Goal: Information Seeking & Learning: Learn about a topic

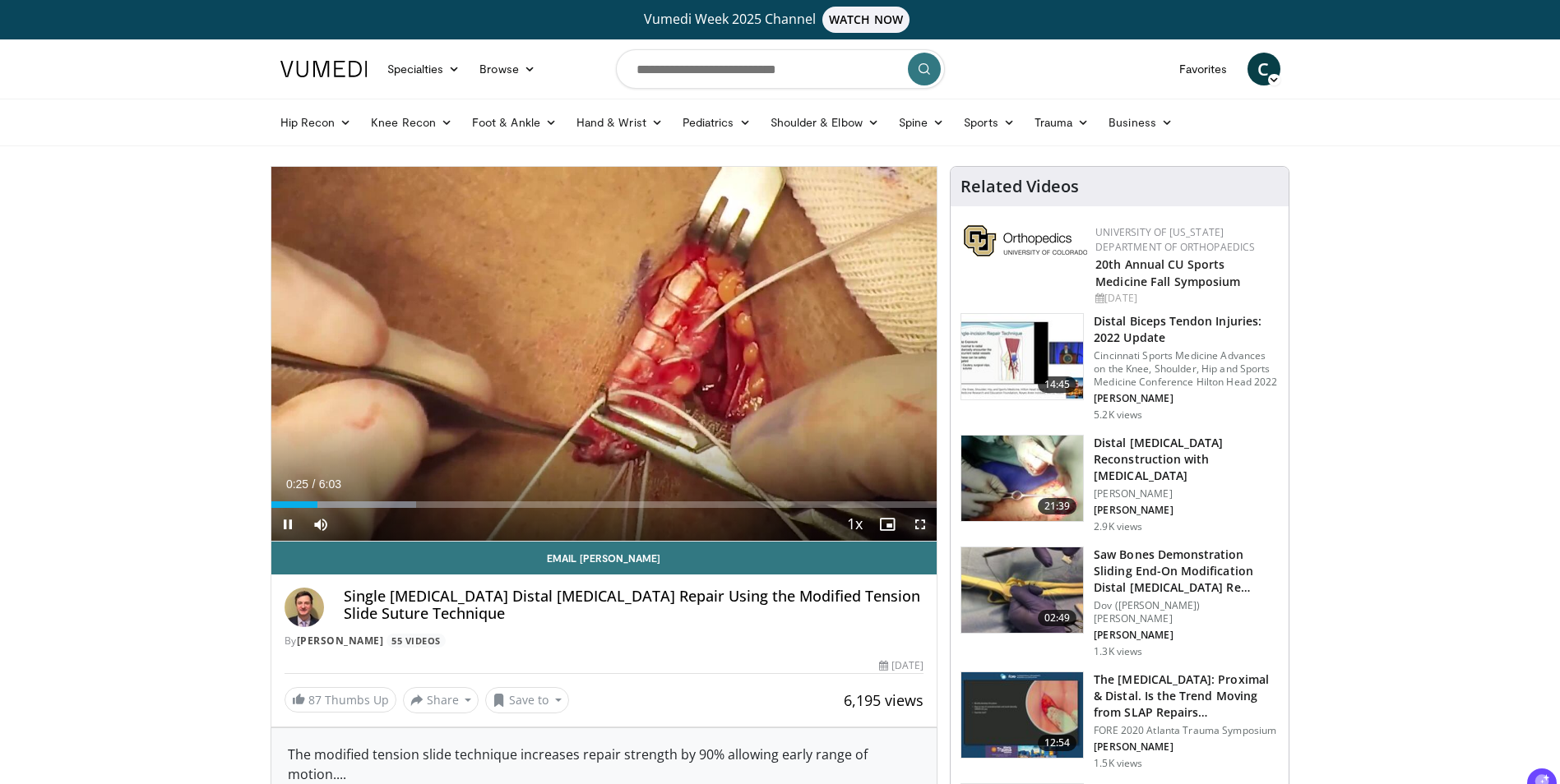
click at [922, 533] on span "Video Player" at bounding box center [919, 524] width 33 height 33
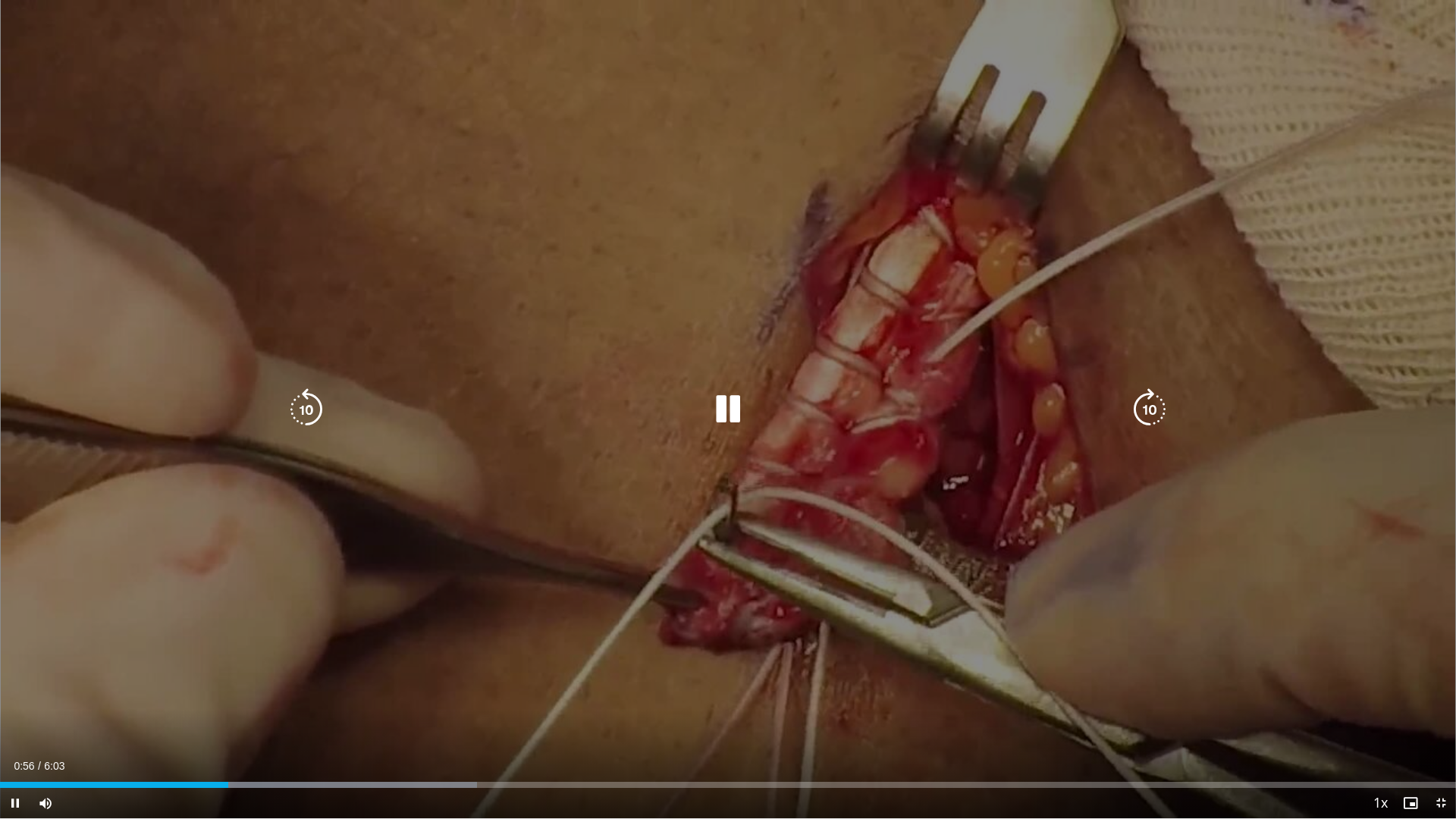
click at [742, 399] on icon "Video Player" at bounding box center [728, 409] width 42 height 42
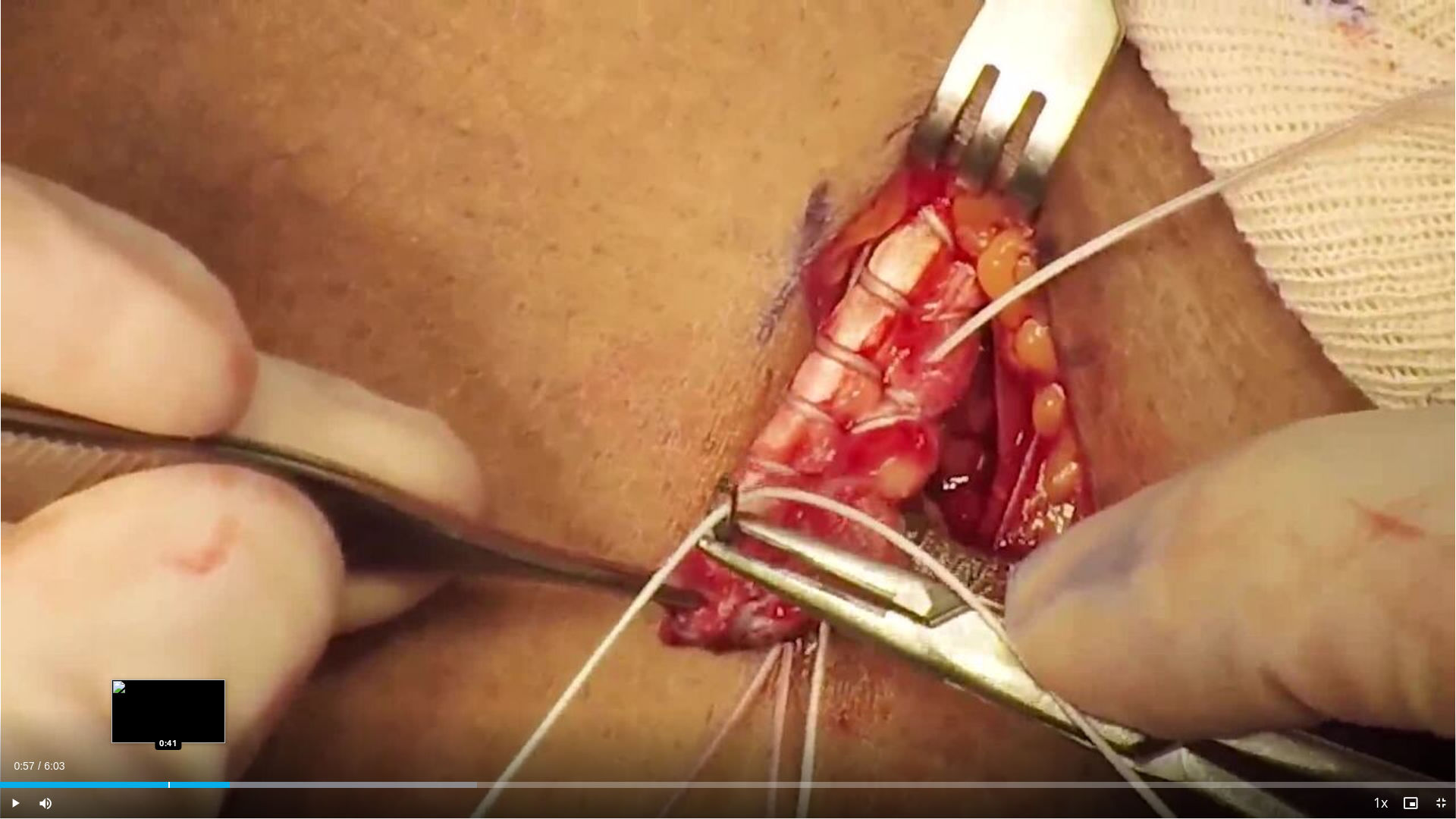
click at [168, 722] on div "Loaded : 32.77% 0:57 0:41" at bounding box center [728, 780] width 1456 height 15
click at [14, 722] on span "Video Player" at bounding box center [15, 803] width 30 height 30
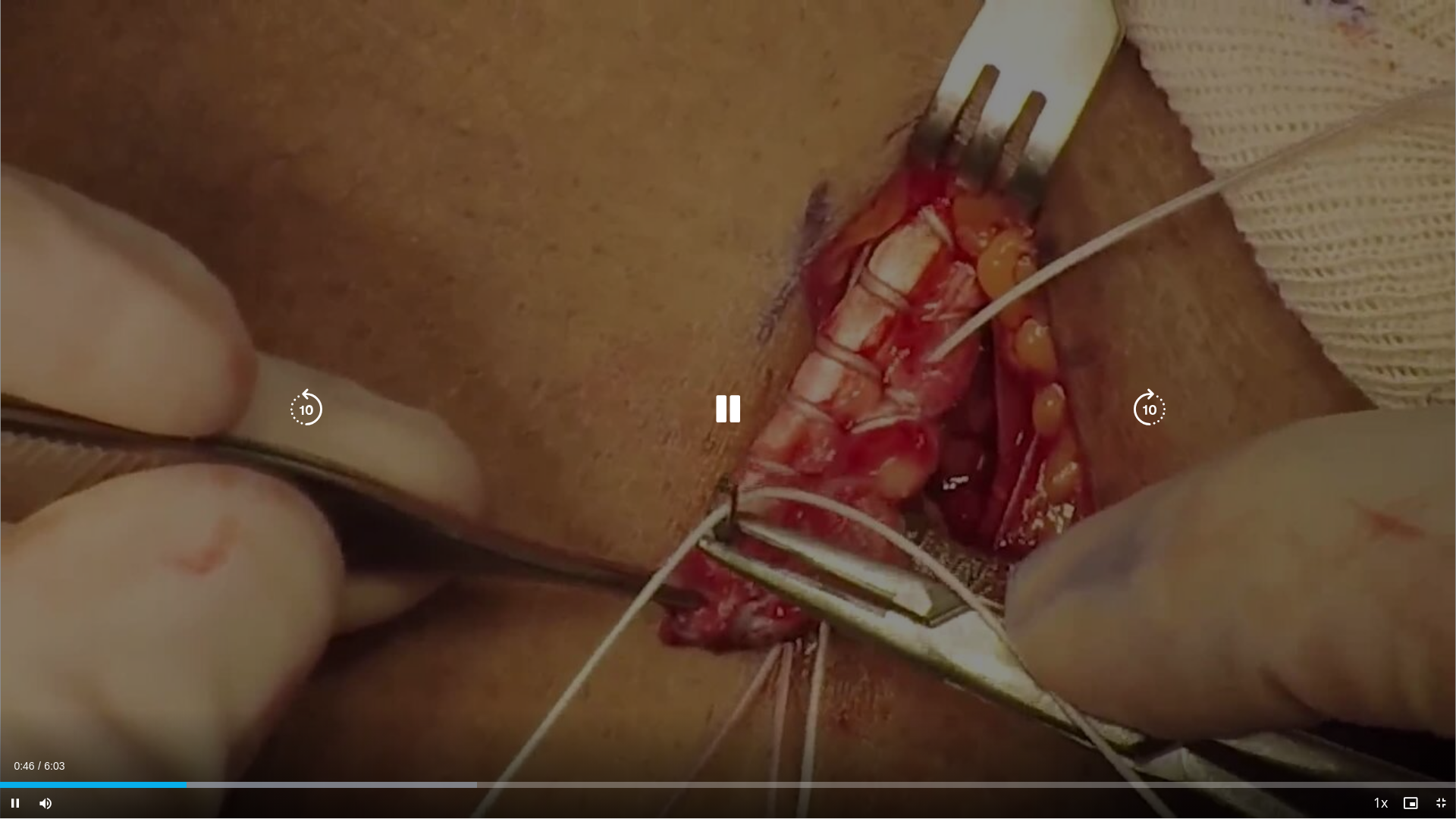
click at [711, 411] on icon "Video Player" at bounding box center [728, 409] width 42 height 42
click at [716, 424] on icon "Video Player" at bounding box center [728, 409] width 42 height 42
click at [728, 404] on icon "Video Player" at bounding box center [728, 409] width 42 height 42
click at [722, 416] on icon "Video Player" at bounding box center [728, 409] width 42 height 42
click at [301, 409] on icon "Video Player" at bounding box center [306, 409] width 42 height 42
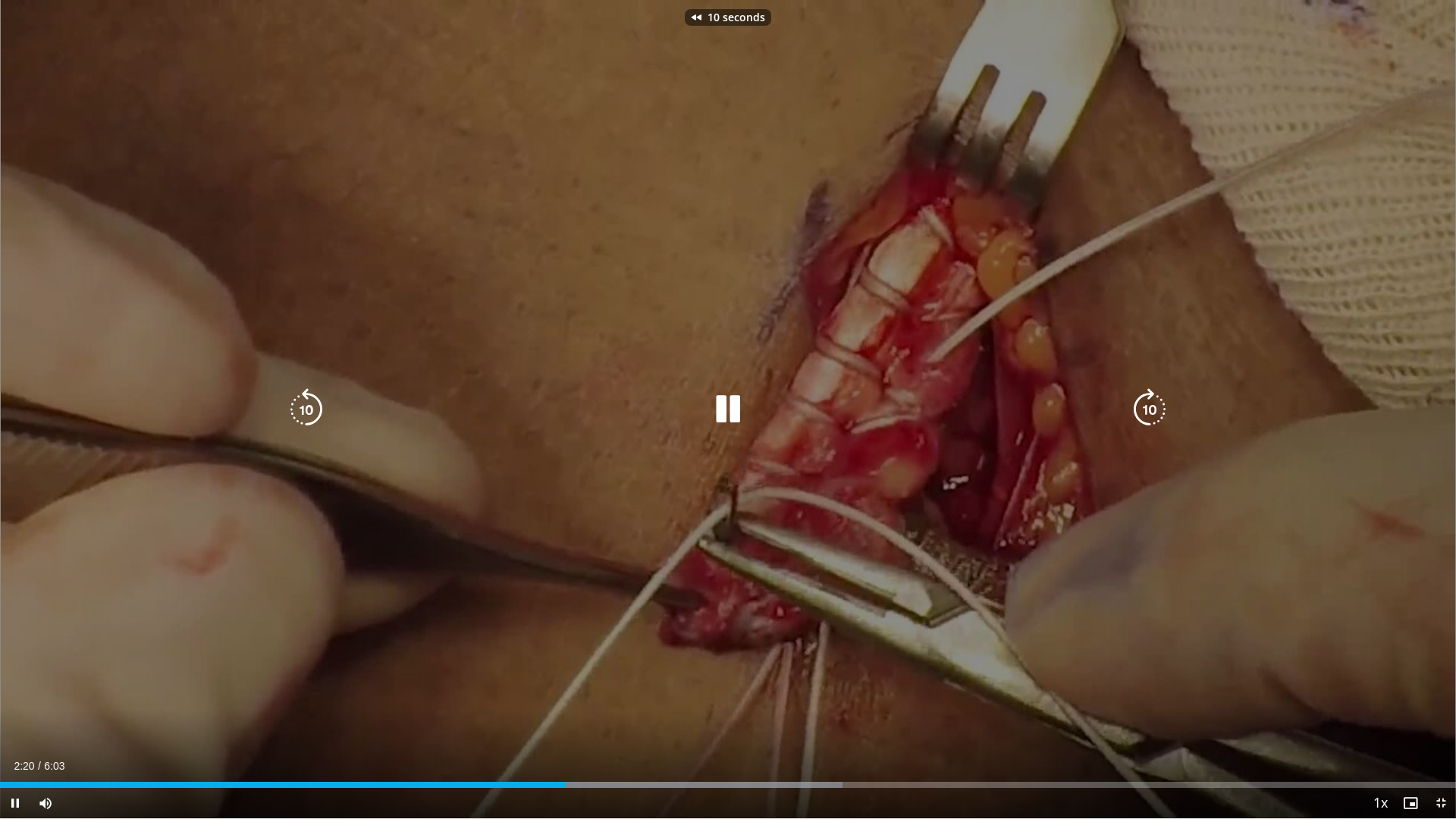
click at [301, 409] on icon "Video Player" at bounding box center [306, 409] width 42 height 42
click at [722, 425] on icon "Video Player" at bounding box center [728, 409] width 42 height 42
click at [734, 415] on icon "Video Player" at bounding box center [728, 409] width 42 height 42
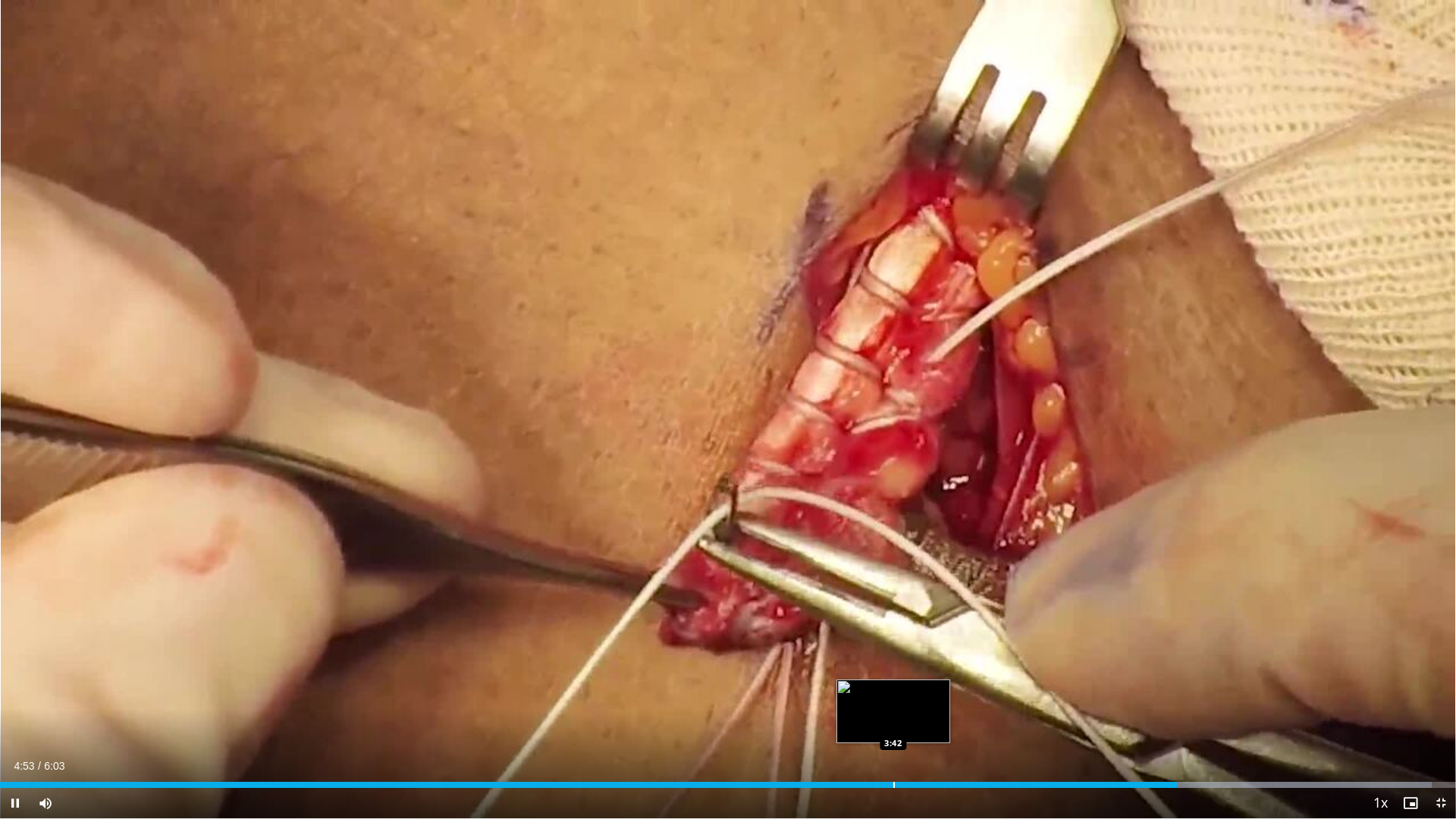
click at [894, 722] on div "Progress Bar" at bounding box center [894, 784] width 2 height 6
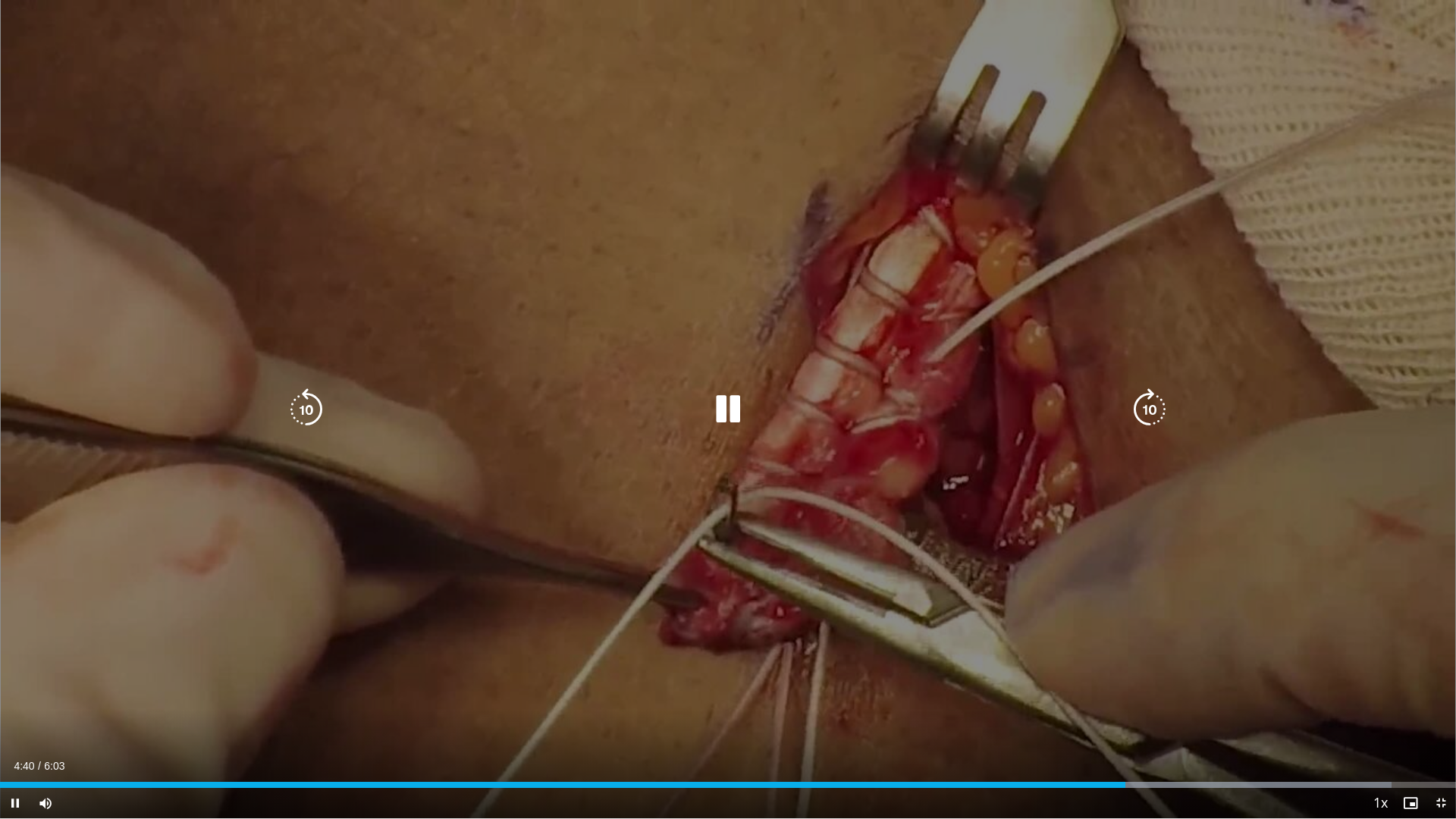
click at [732, 409] on icon "Video Player" at bounding box center [728, 409] width 42 height 42
click at [722, 405] on icon "Video Player" at bounding box center [728, 409] width 42 height 42
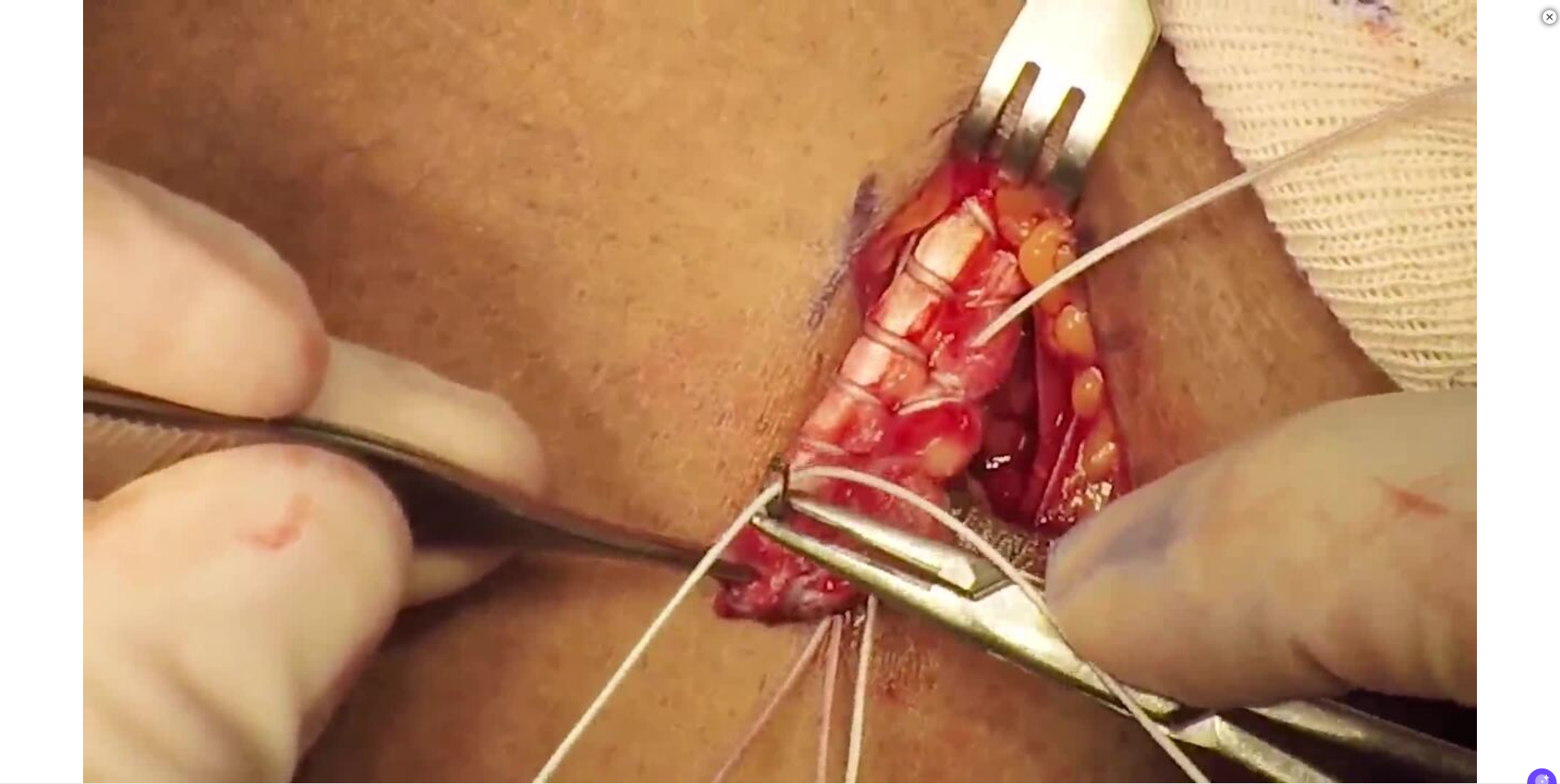
scroll to position [598, 0]
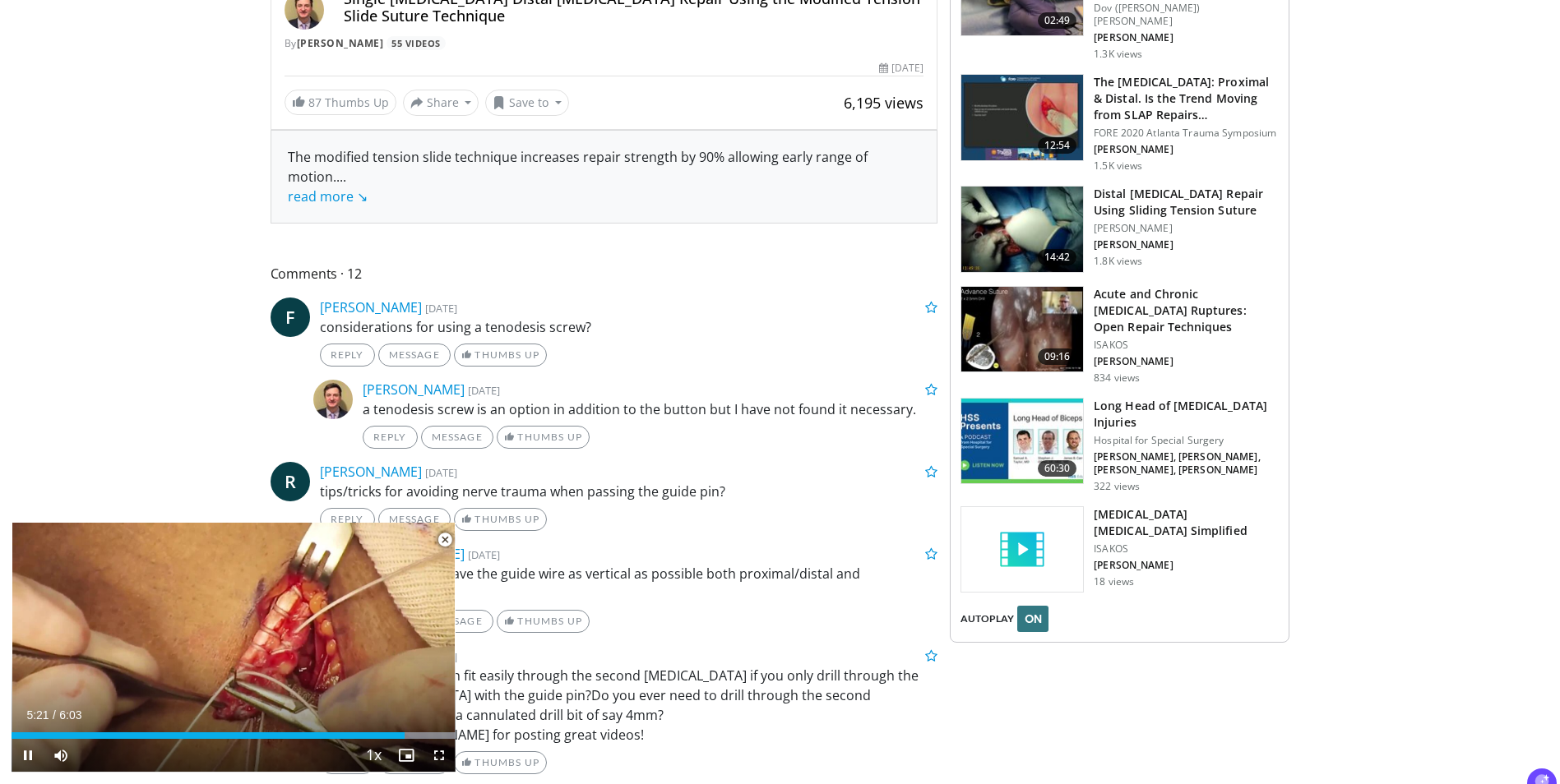
click at [440, 543] on span "Video Player" at bounding box center [444, 540] width 33 height 33
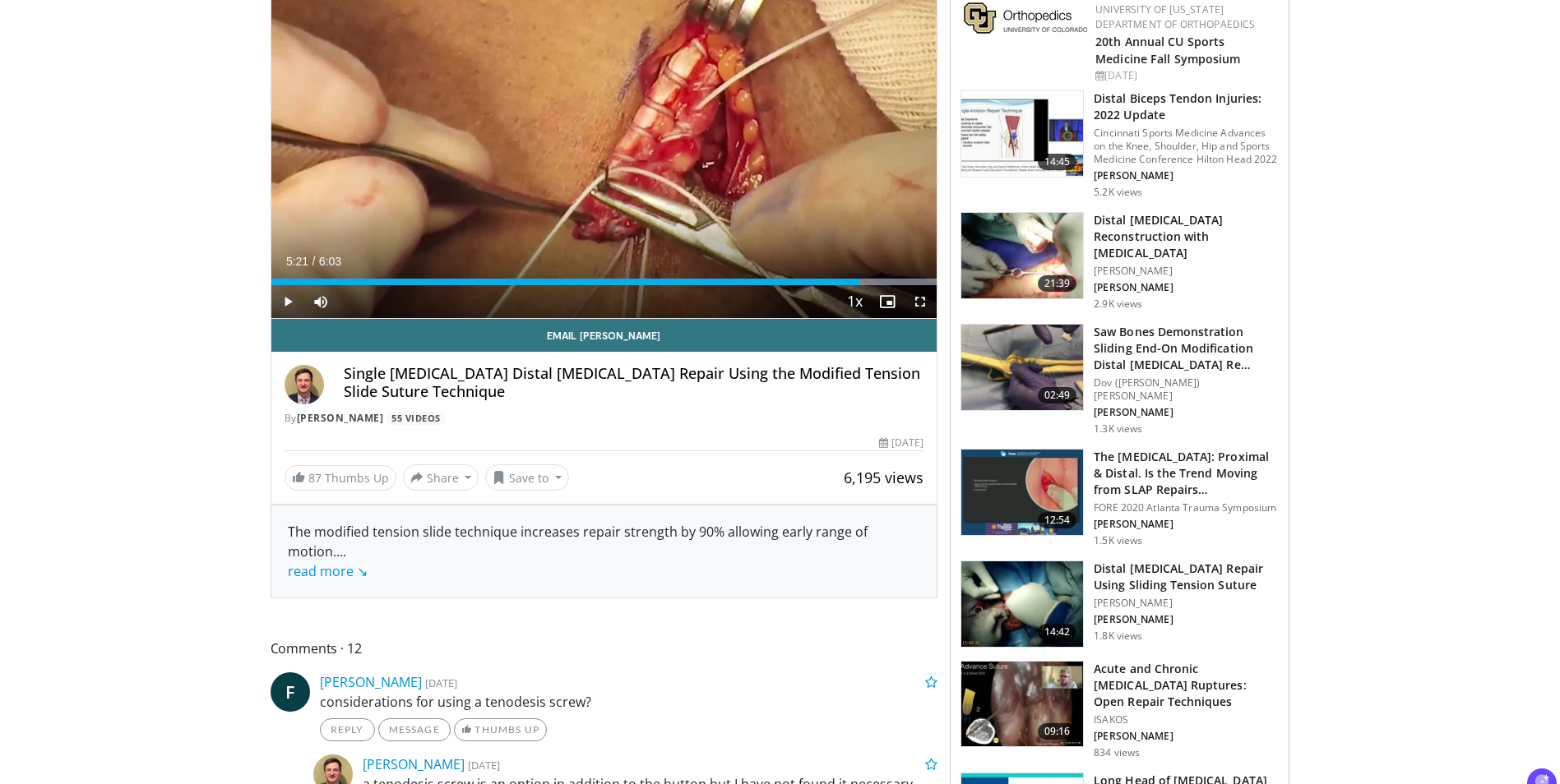
click at [294, 385] on img at bounding box center [304, 385] width 39 height 39
click at [332, 421] on link "[PERSON_NAME]" at bounding box center [340, 418] width 87 height 14
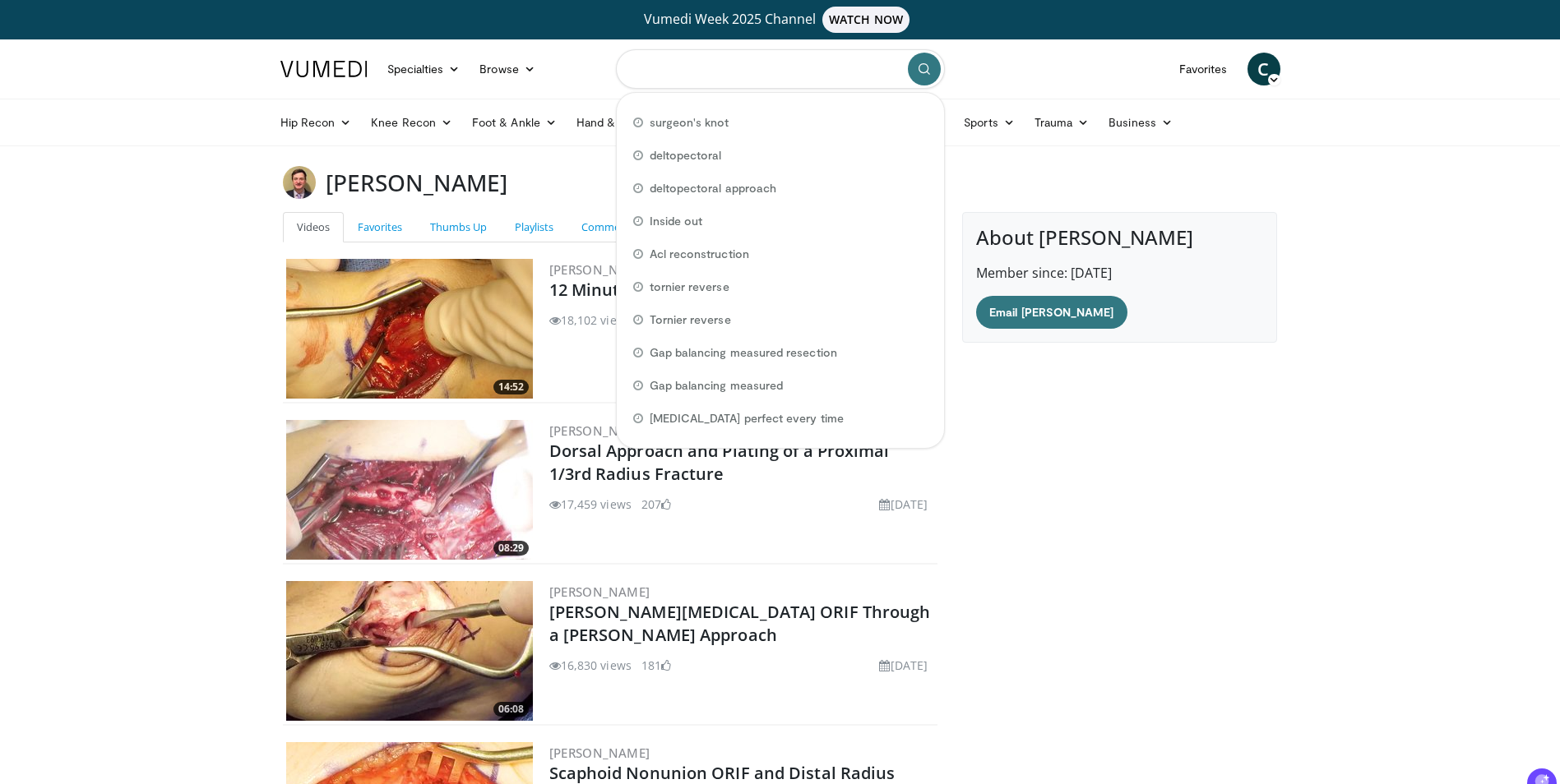
click at [753, 84] on input "Search topics, interventions" at bounding box center [780, 69] width 329 height 39
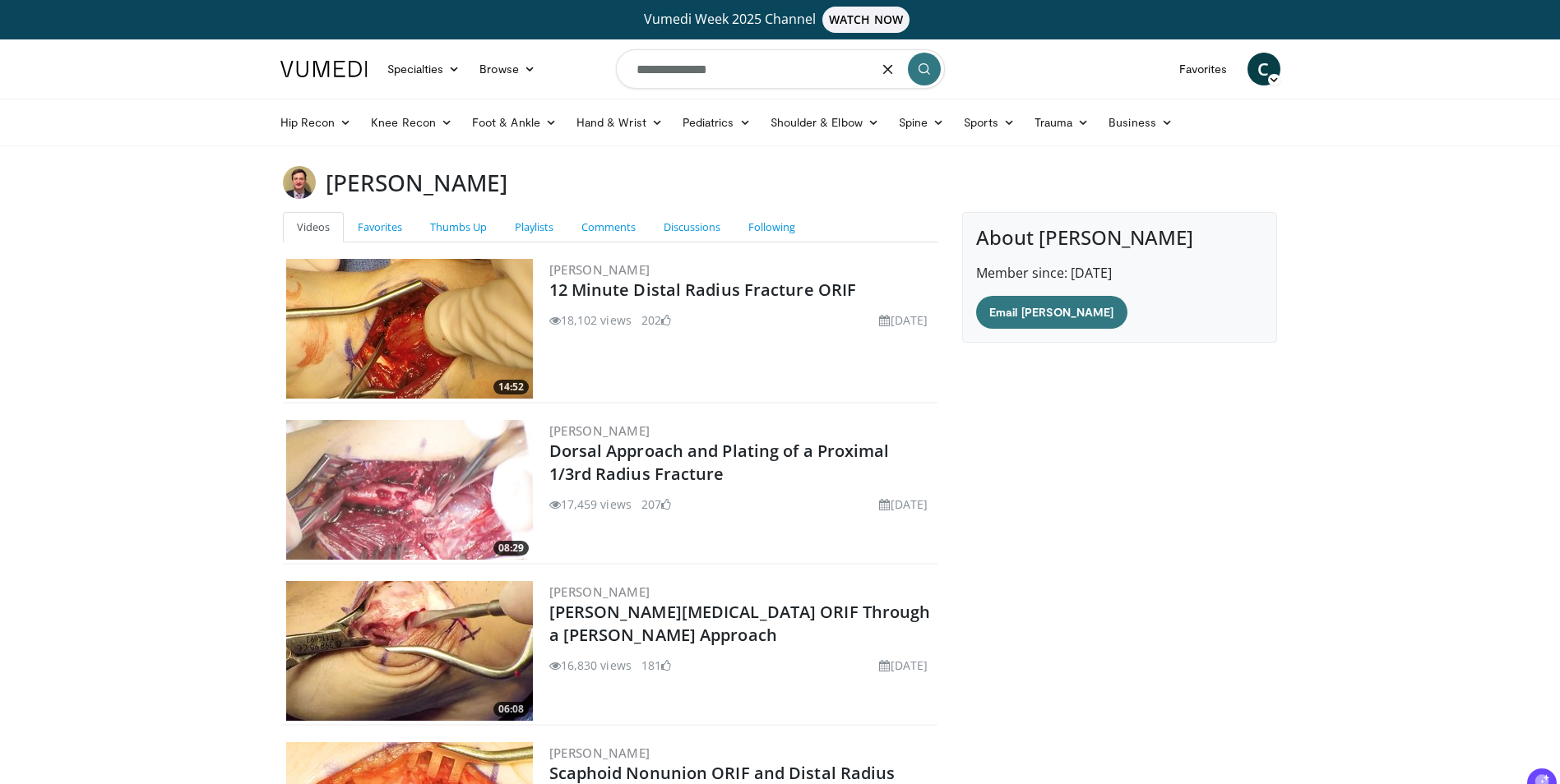
type input "**********"
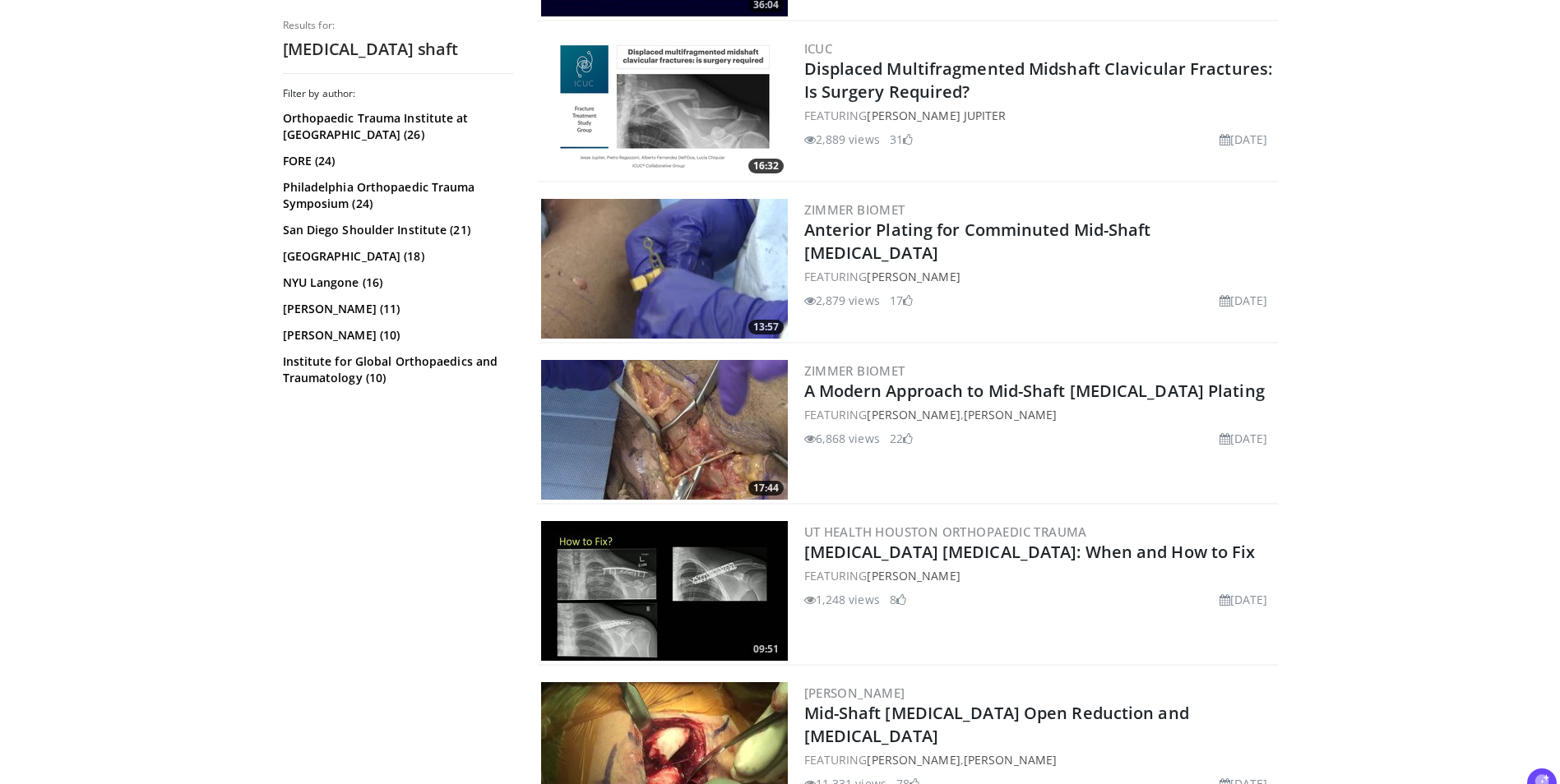
scroll to position [833, 0]
click at [644, 420] on img at bounding box center [664, 429] width 247 height 140
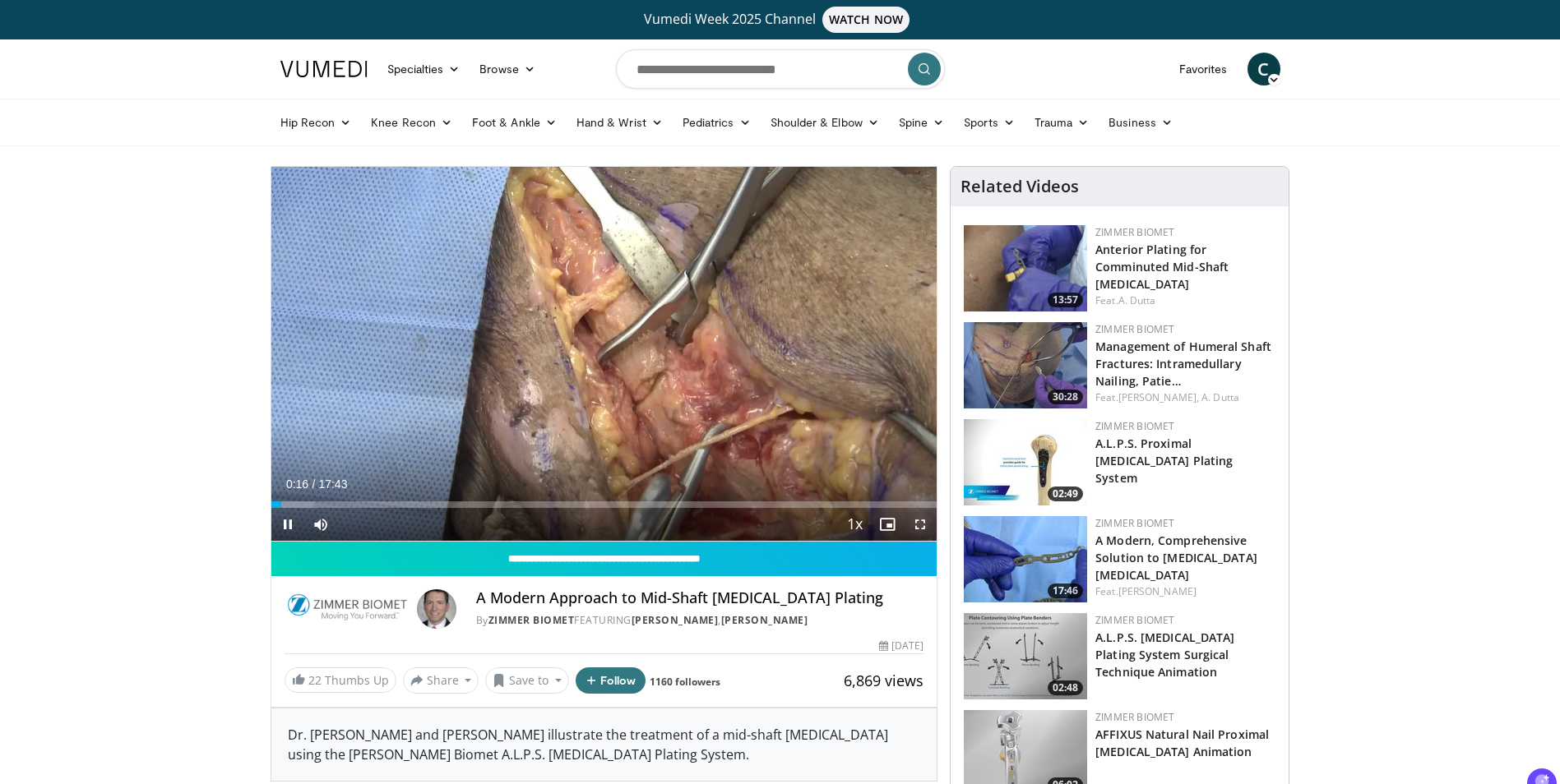
click at [926, 526] on span "Video Player" at bounding box center [919, 524] width 33 height 33
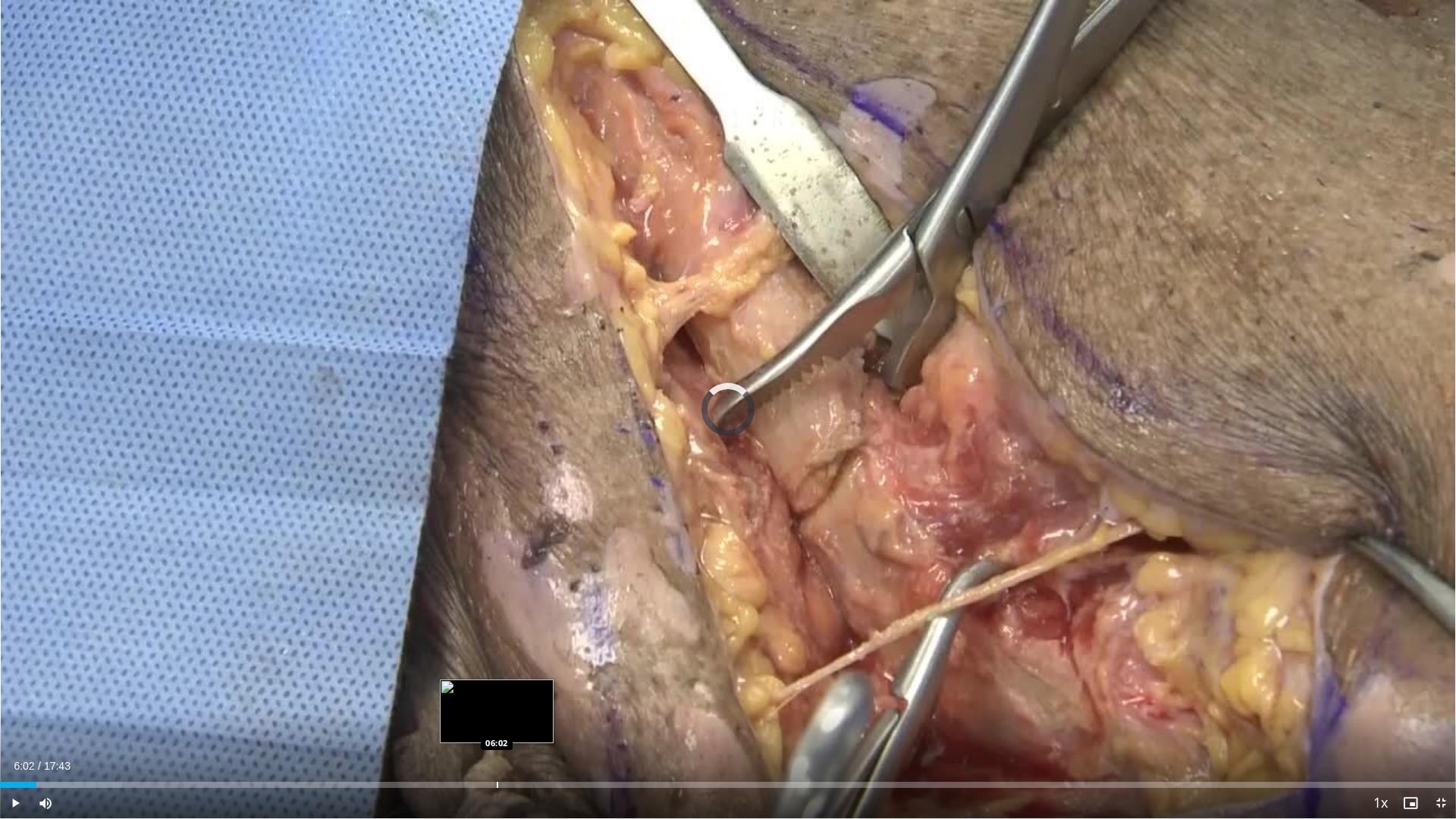
click at [497, 722] on div "Progress Bar" at bounding box center [498, 784] width 2 height 6
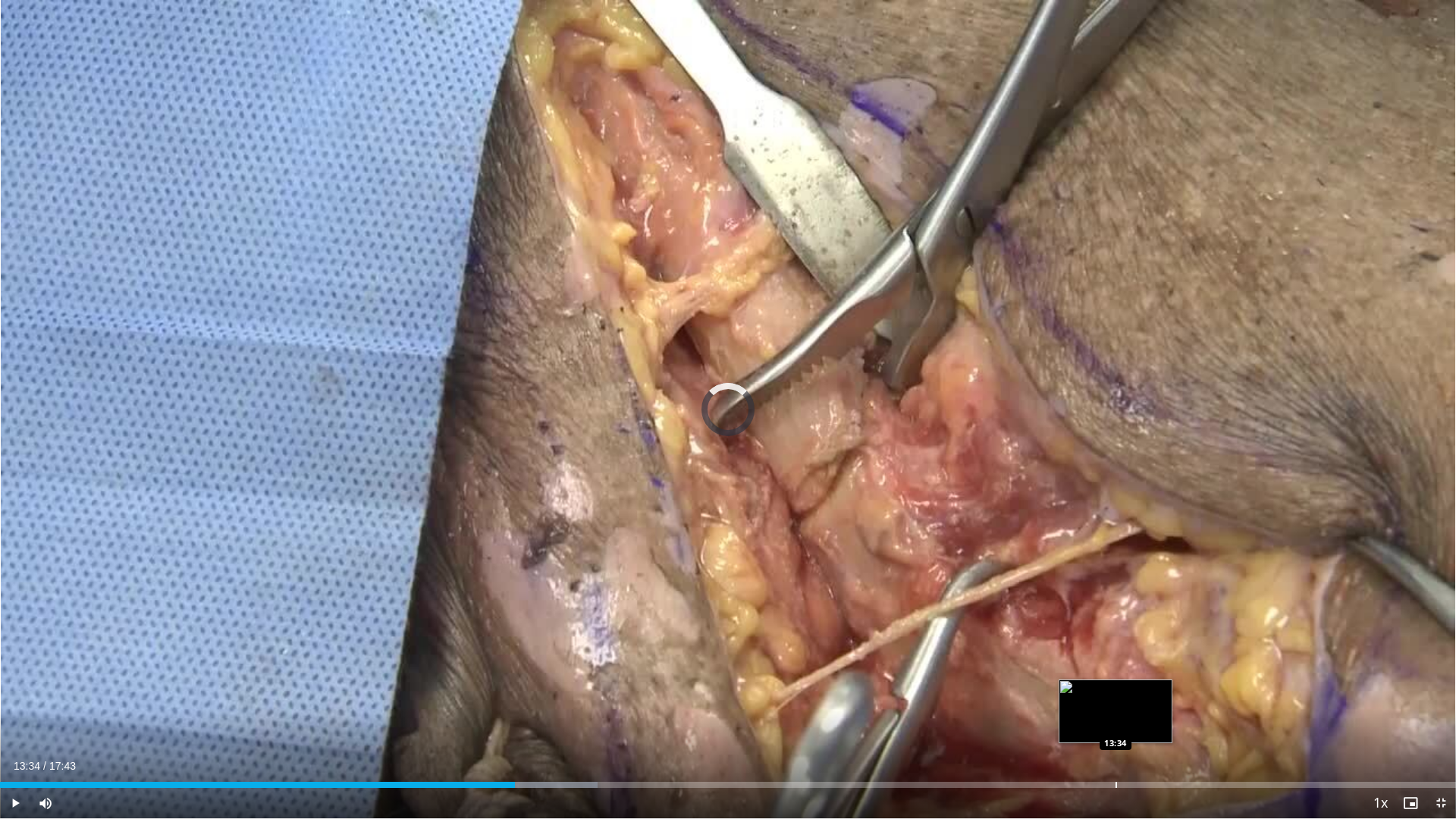
click at [1116, 722] on div "Progress Bar" at bounding box center [1116, 784] width 2 height 6
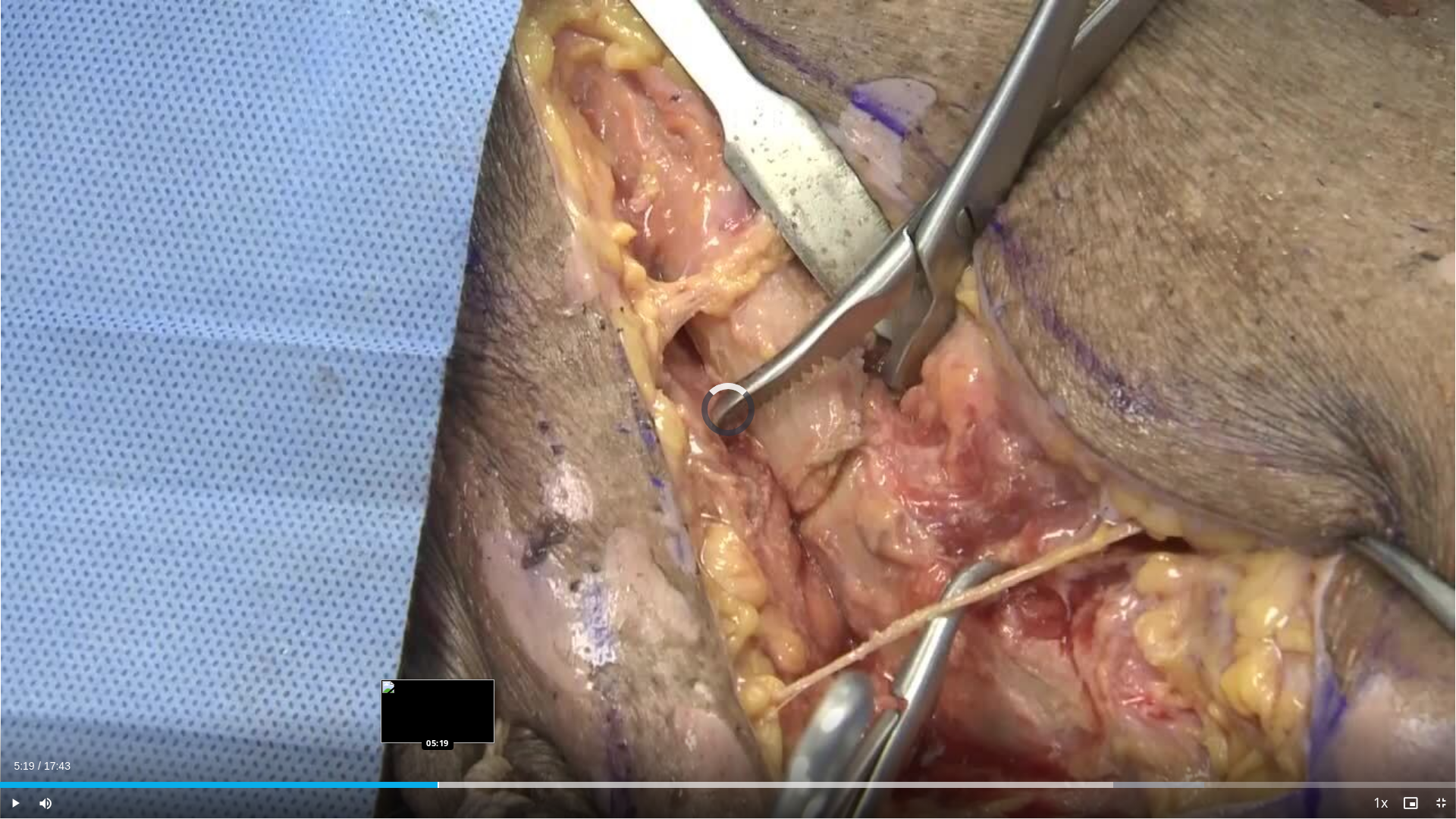
click at [437, 722] on div "Loaded : 82.73% 05:19 05:19" at bounding box center [728, 780] width 1456 height 15
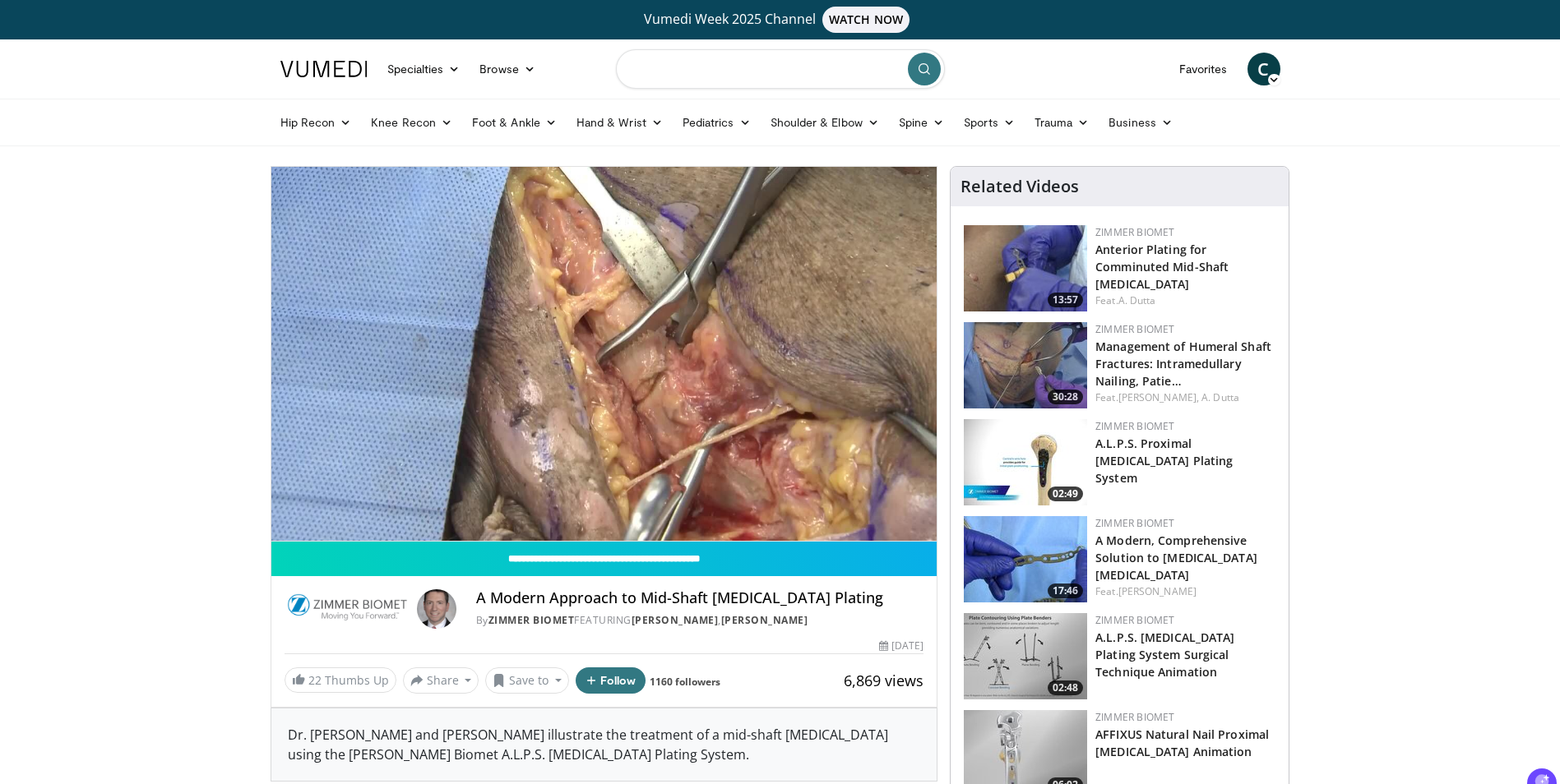
click at [711, 85] on input "Search topics, interventions" at bounding box center [780, 69] width 329 height 39
type input "**********"
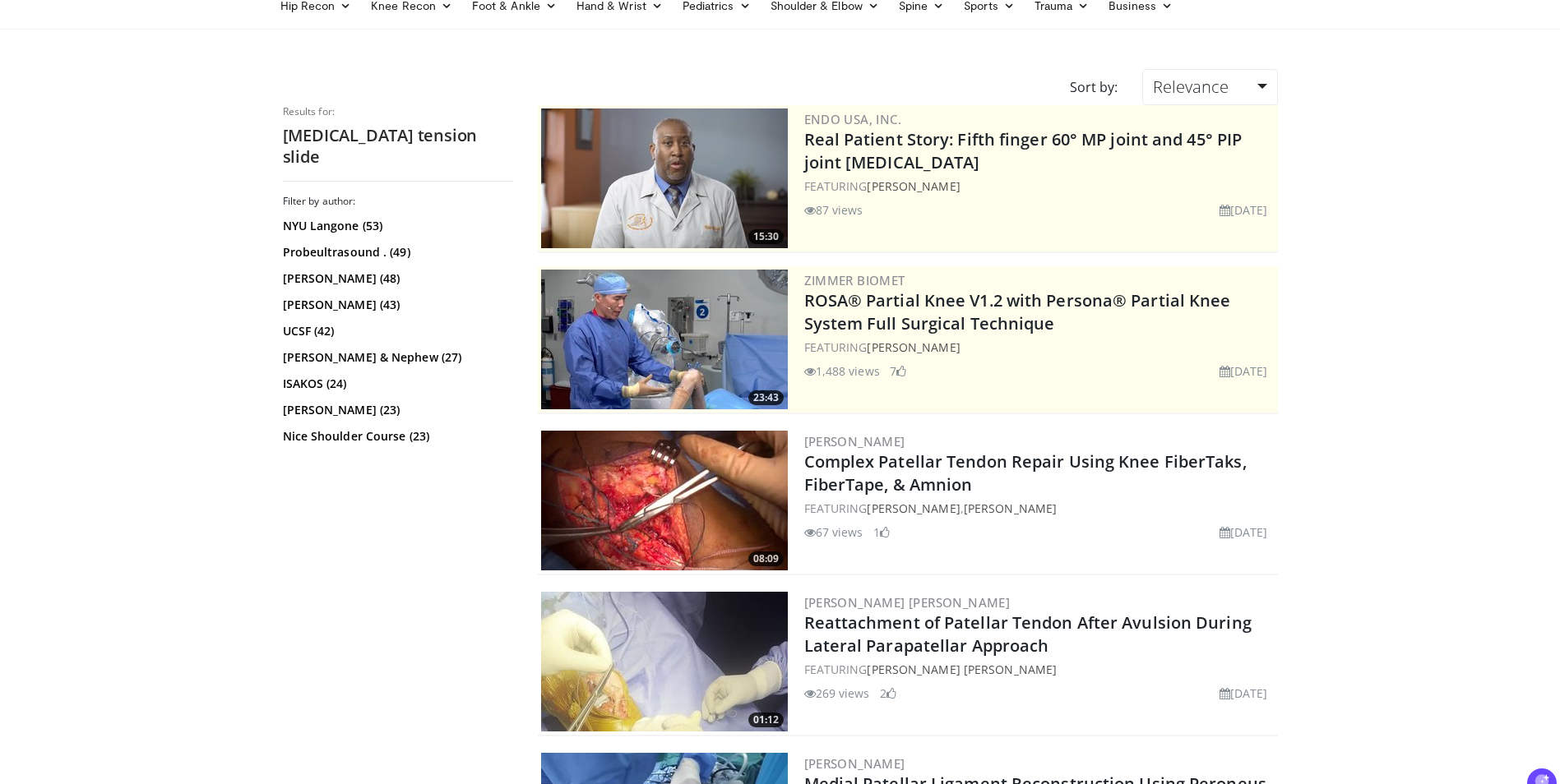
scroll to position [106, 0]
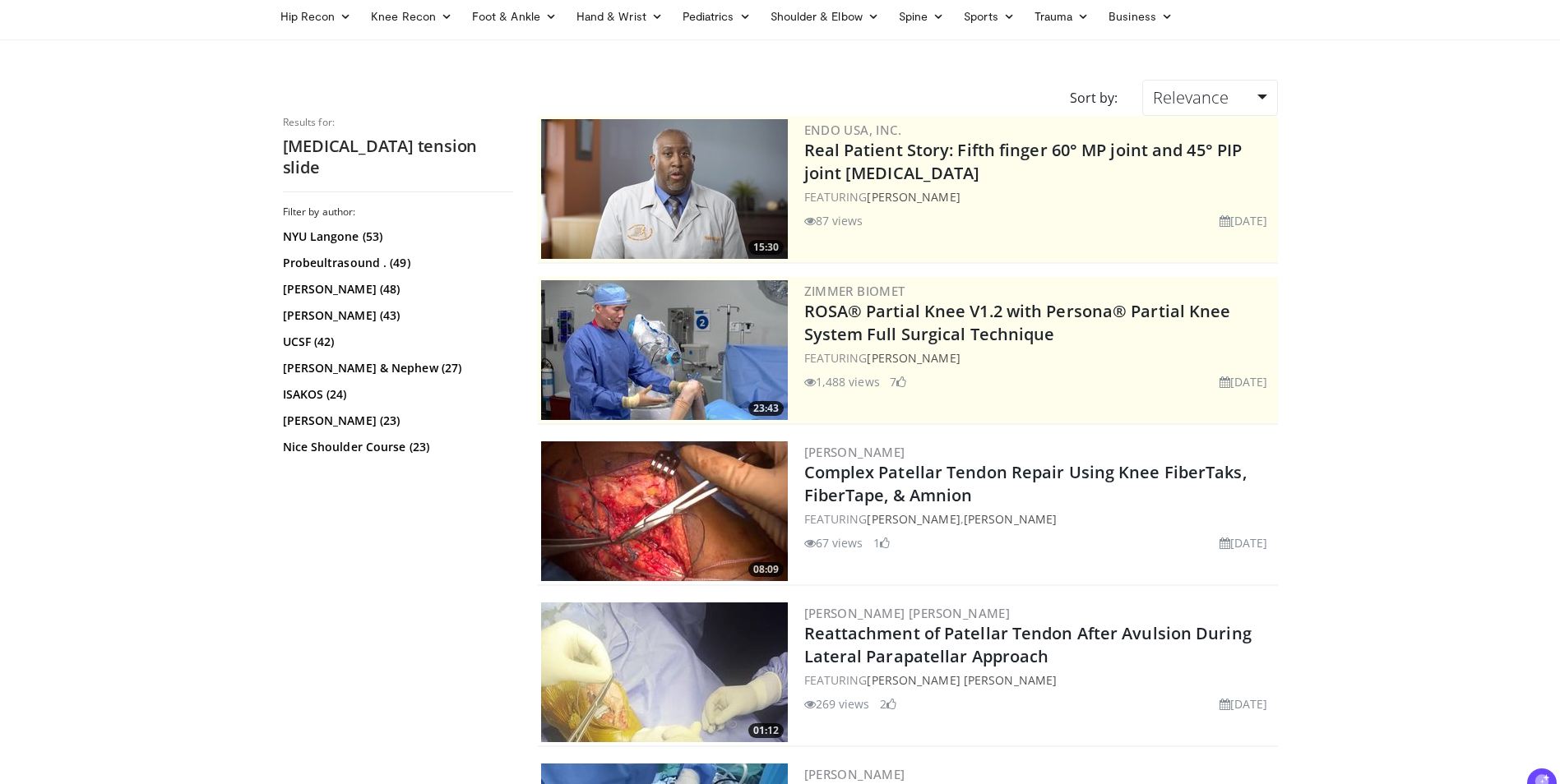
click at [637, 511] on img at bounding box center [664, 511] width 247 height 140
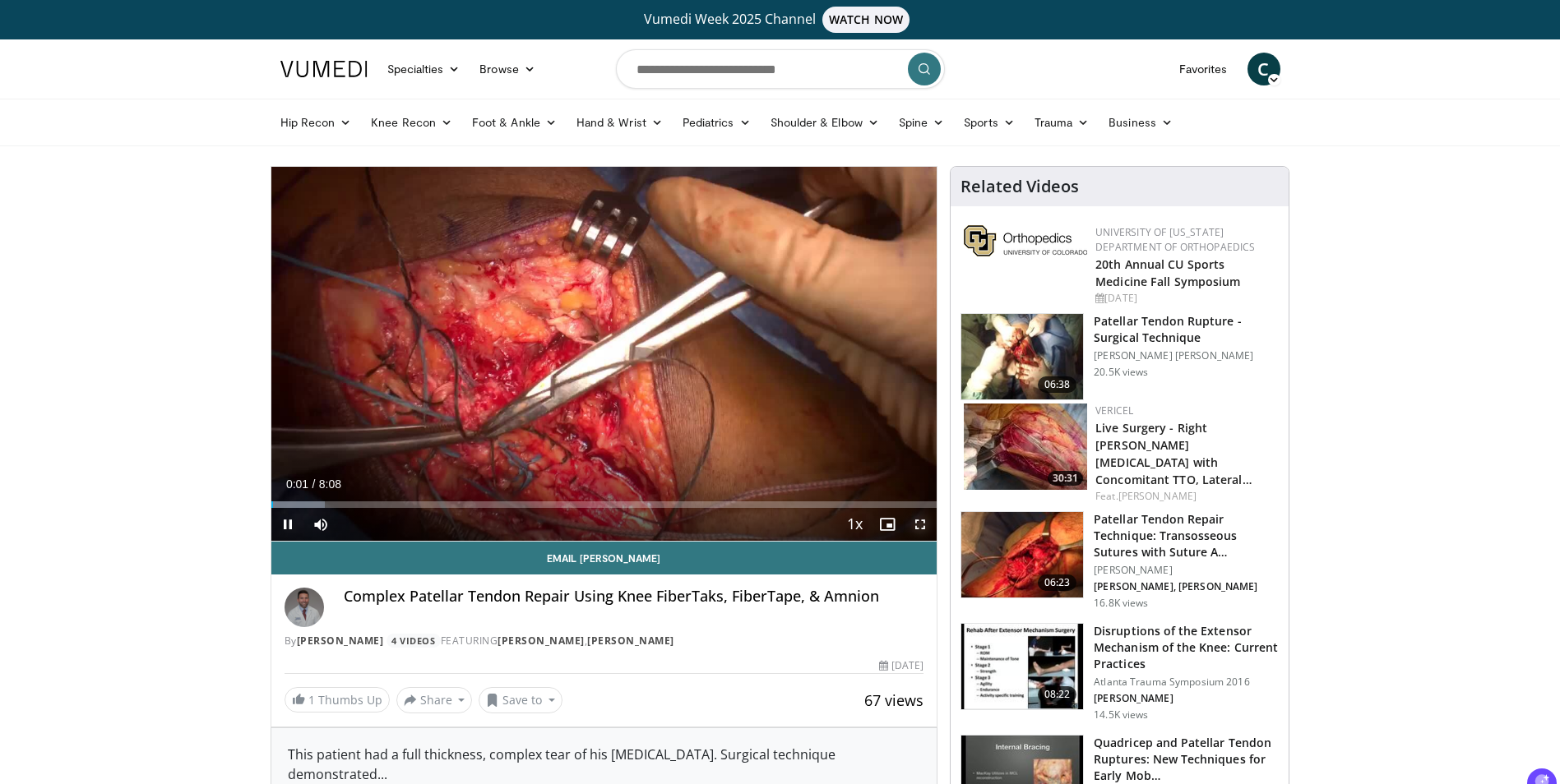
click at [916, 532] on span "Video Player" at bounding box center [919, 524] width 33 height 33
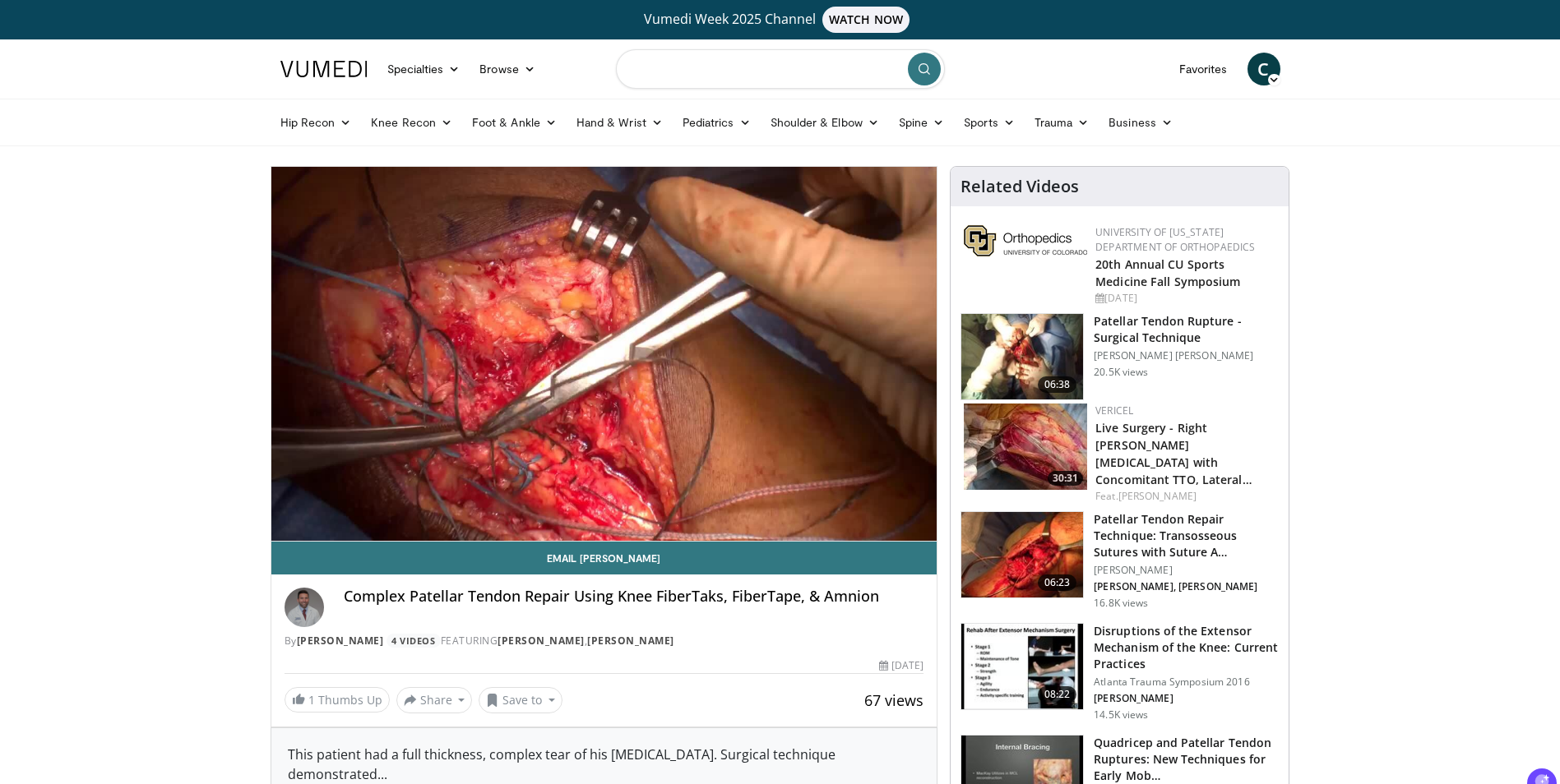
click at [749, 74] on input "Search topics, interventions" at bounding box center [780, 69] width 329 height 39
type input "**********"
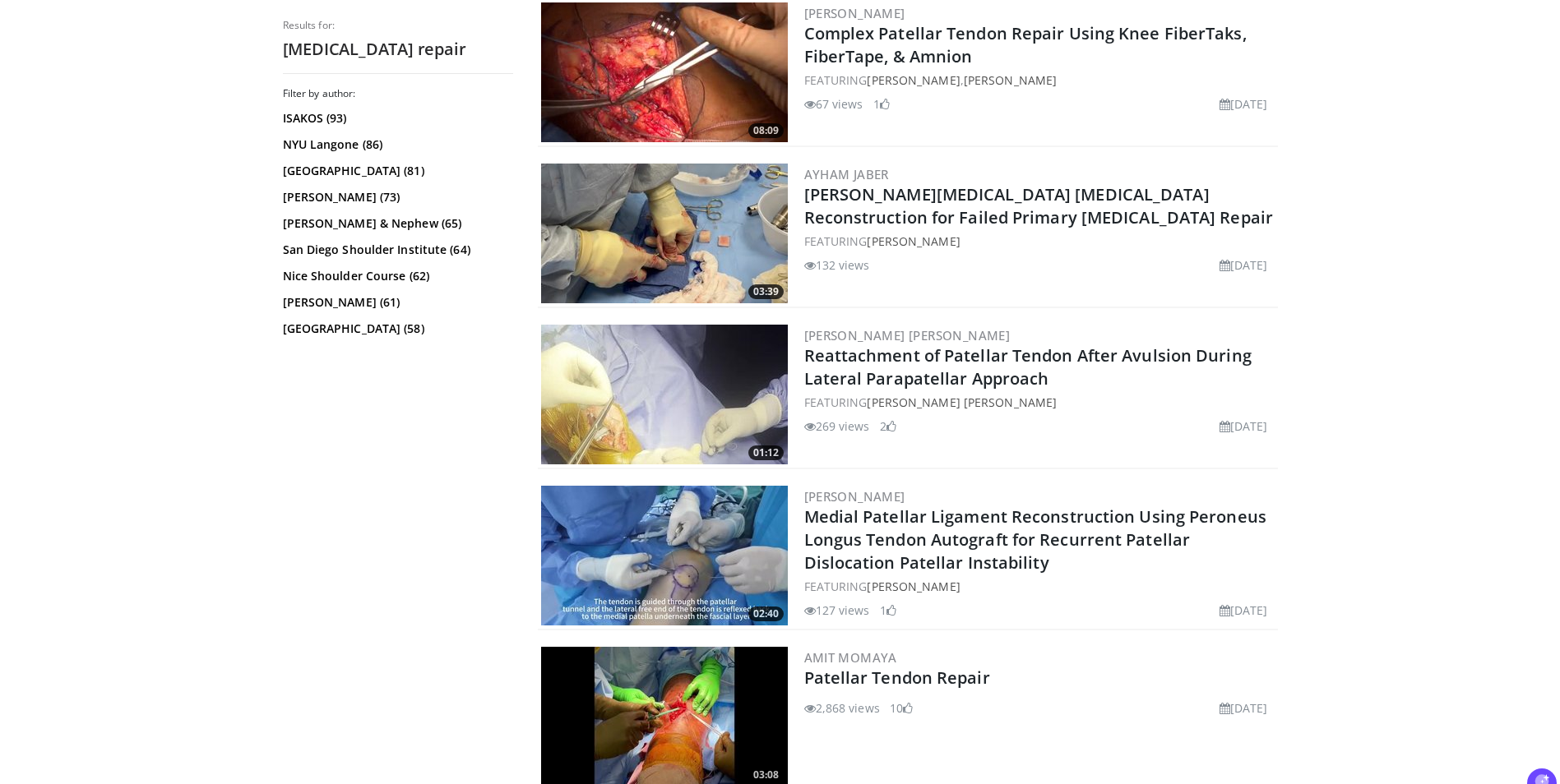
scroll to position [669, 0]
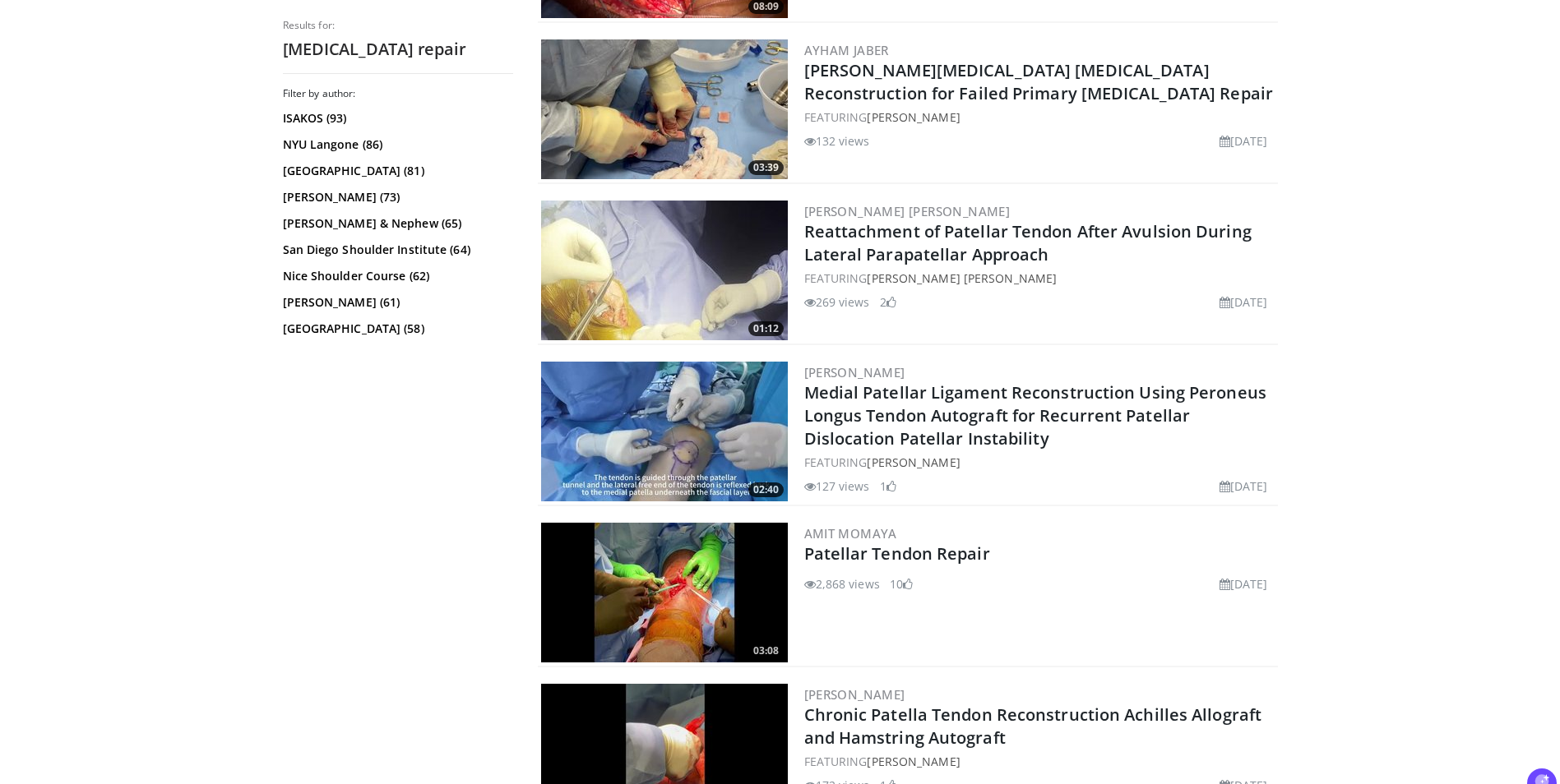
click at [710, 600] on img at bounding box center [664, 592] width 247 height 140
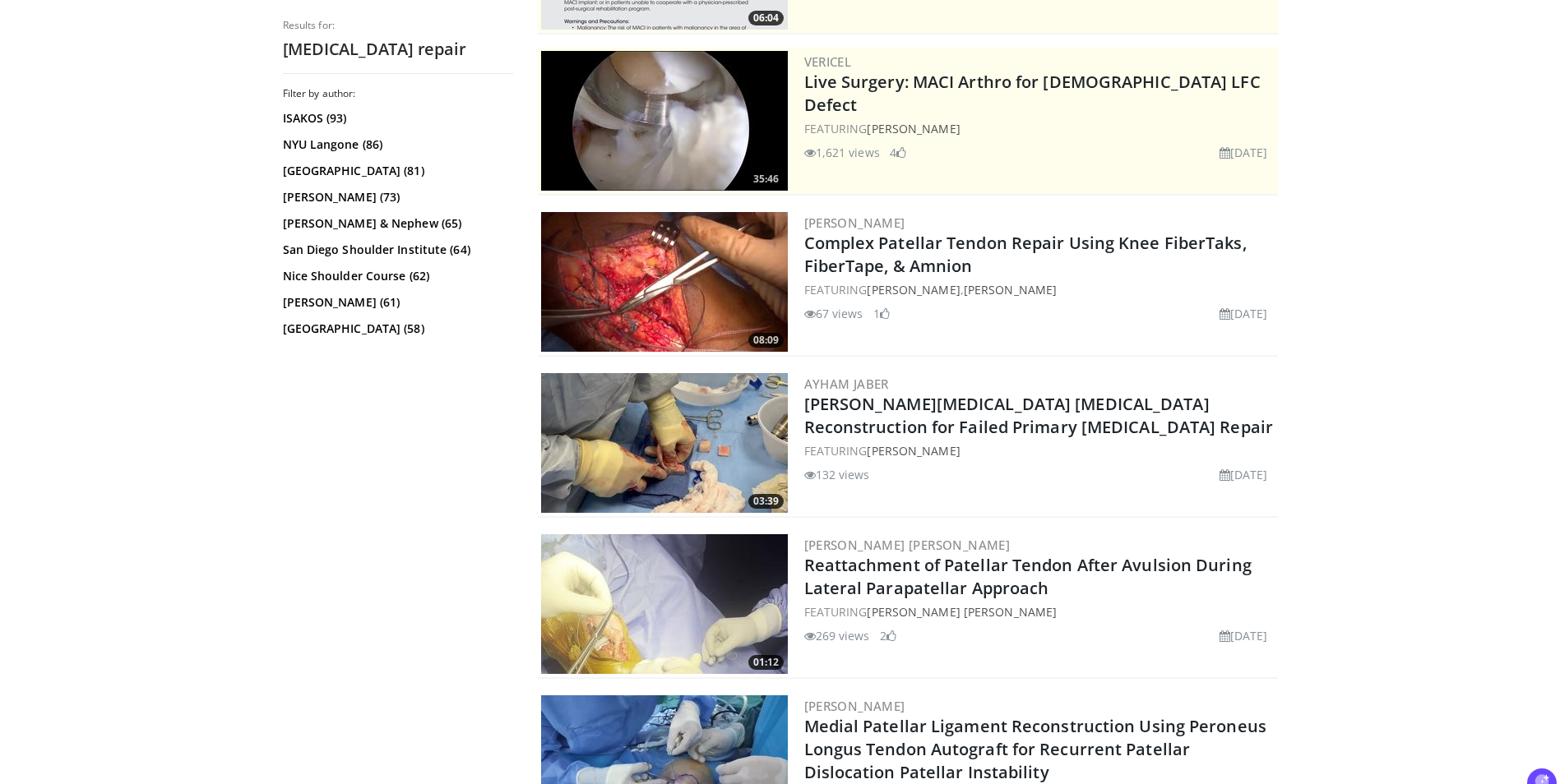
scroll to position [0, 0]
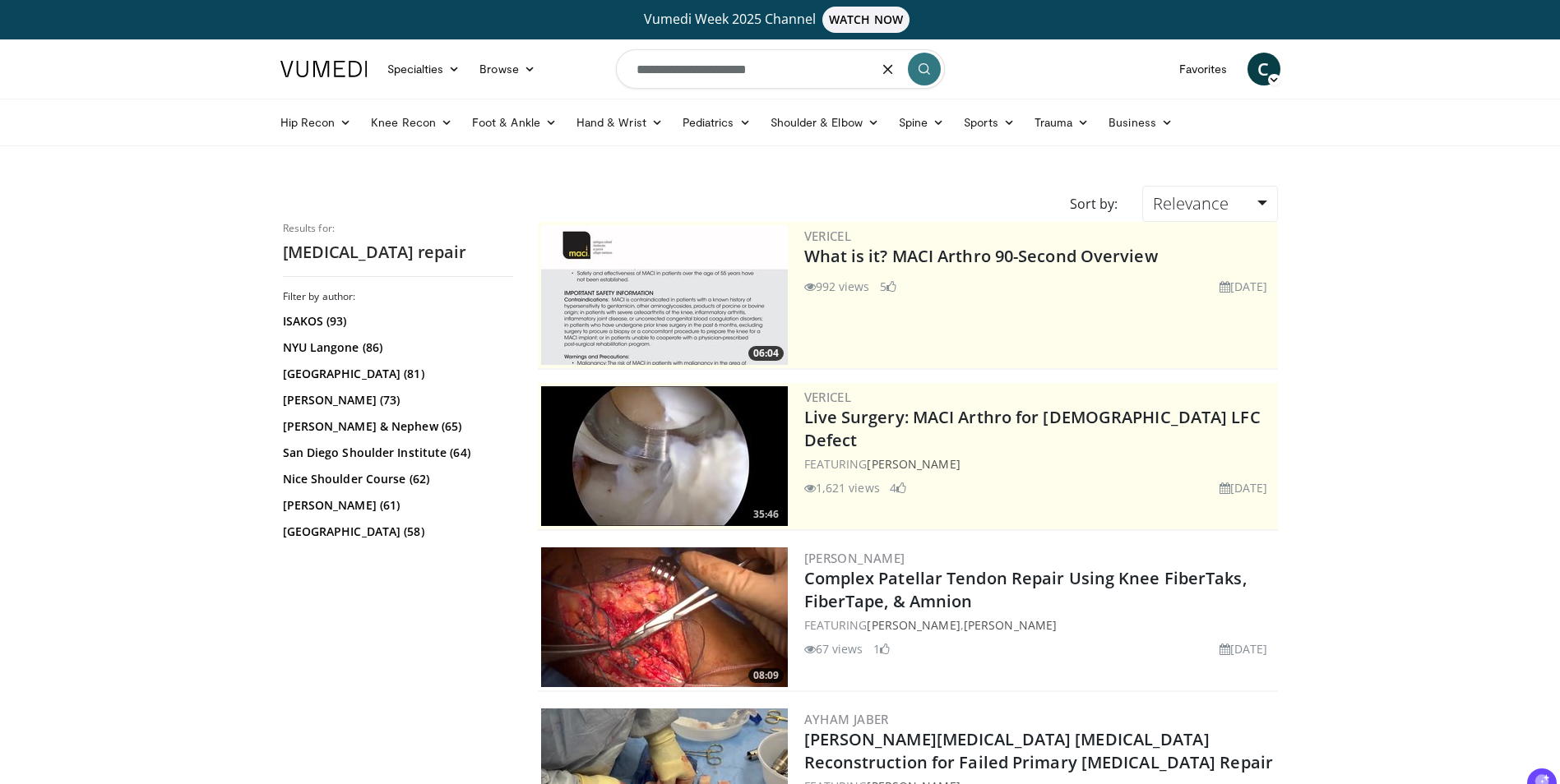
click at [771, 79] on input "**********" at bounding box center [780, 69] width 329 height 39
type input "**********"
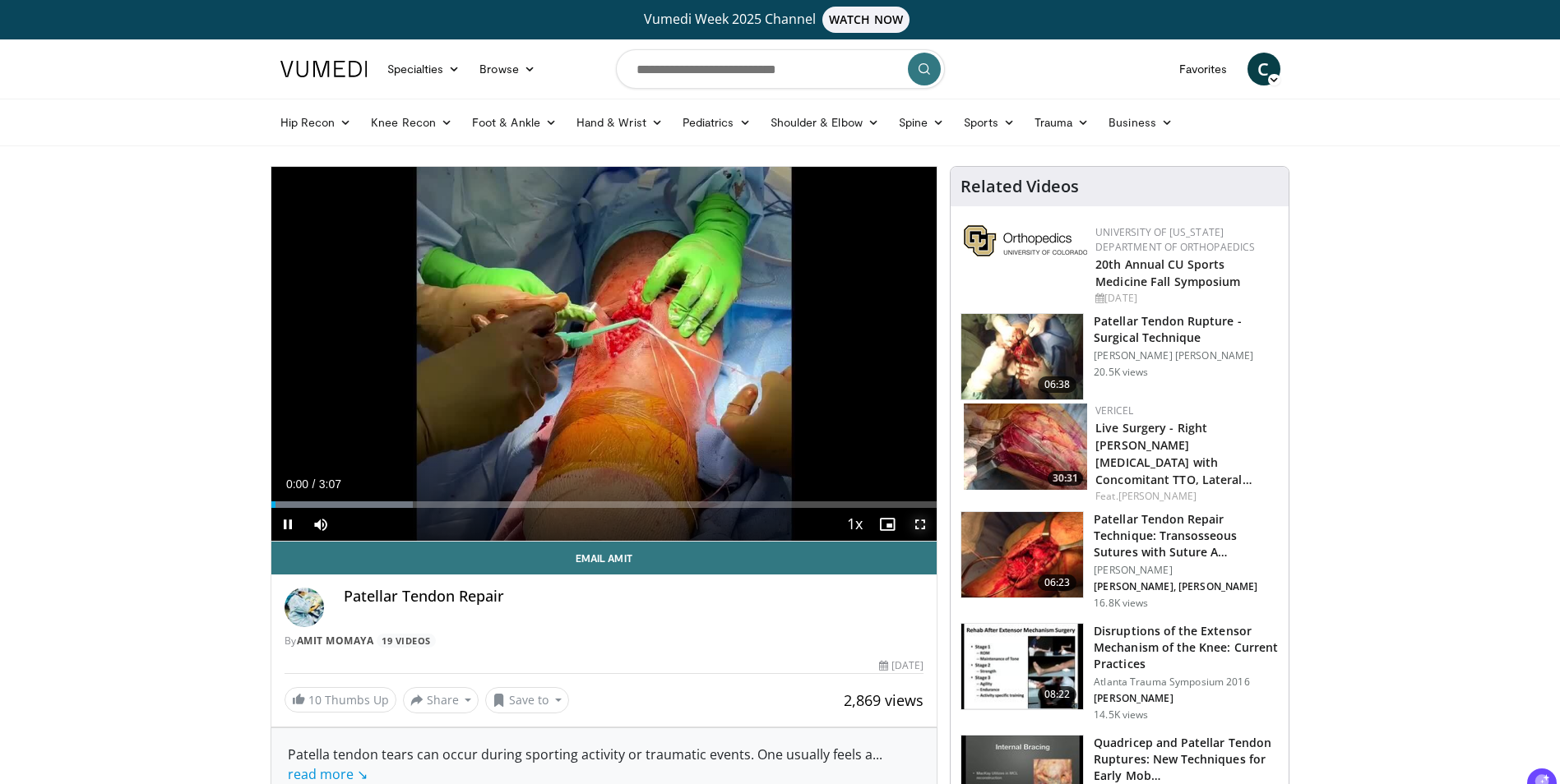
click at [924, 531] on span "Video Player" at bounding box center [919, 524] width 33 height 33
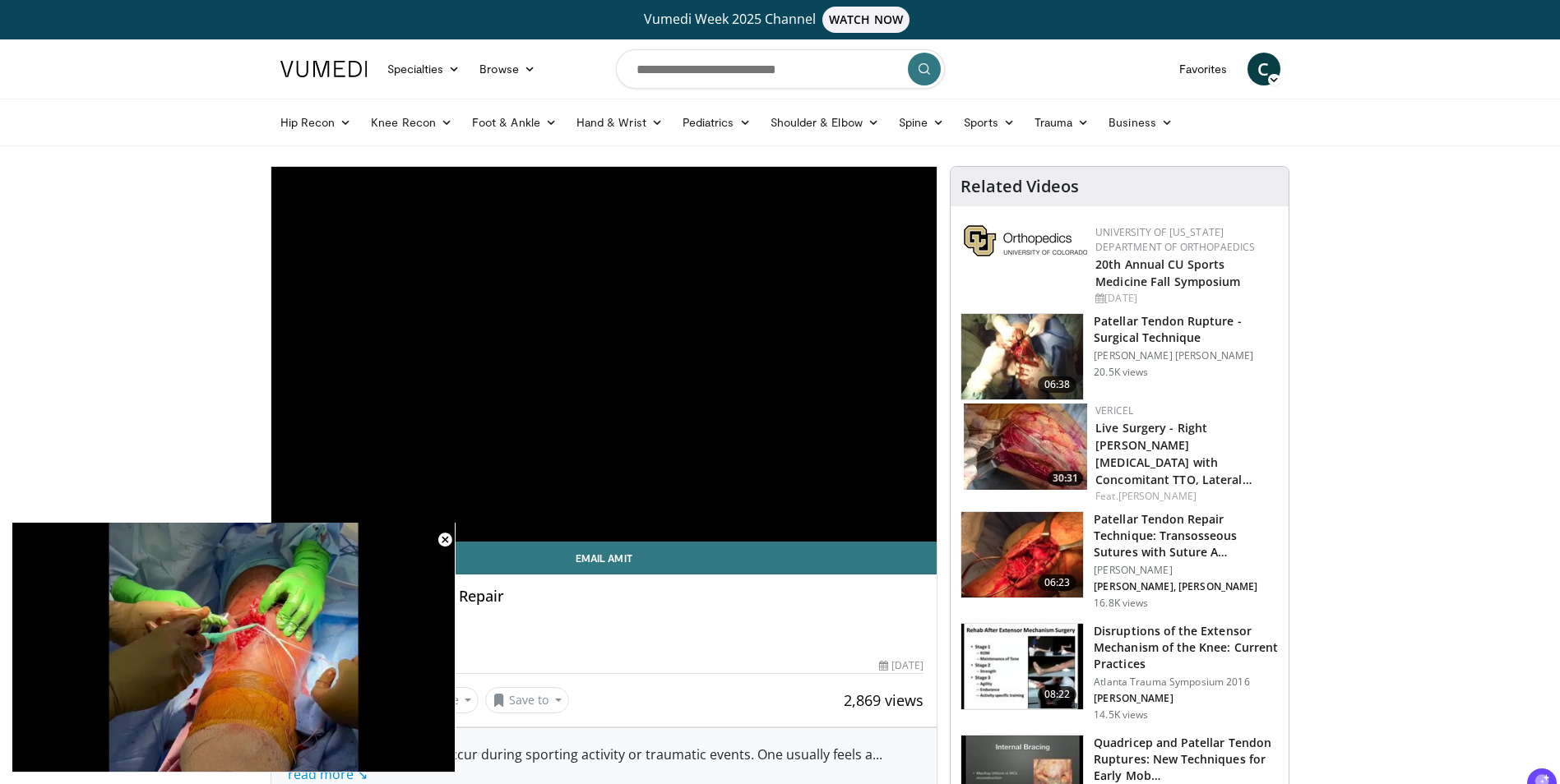
scroll to position [472, 0]
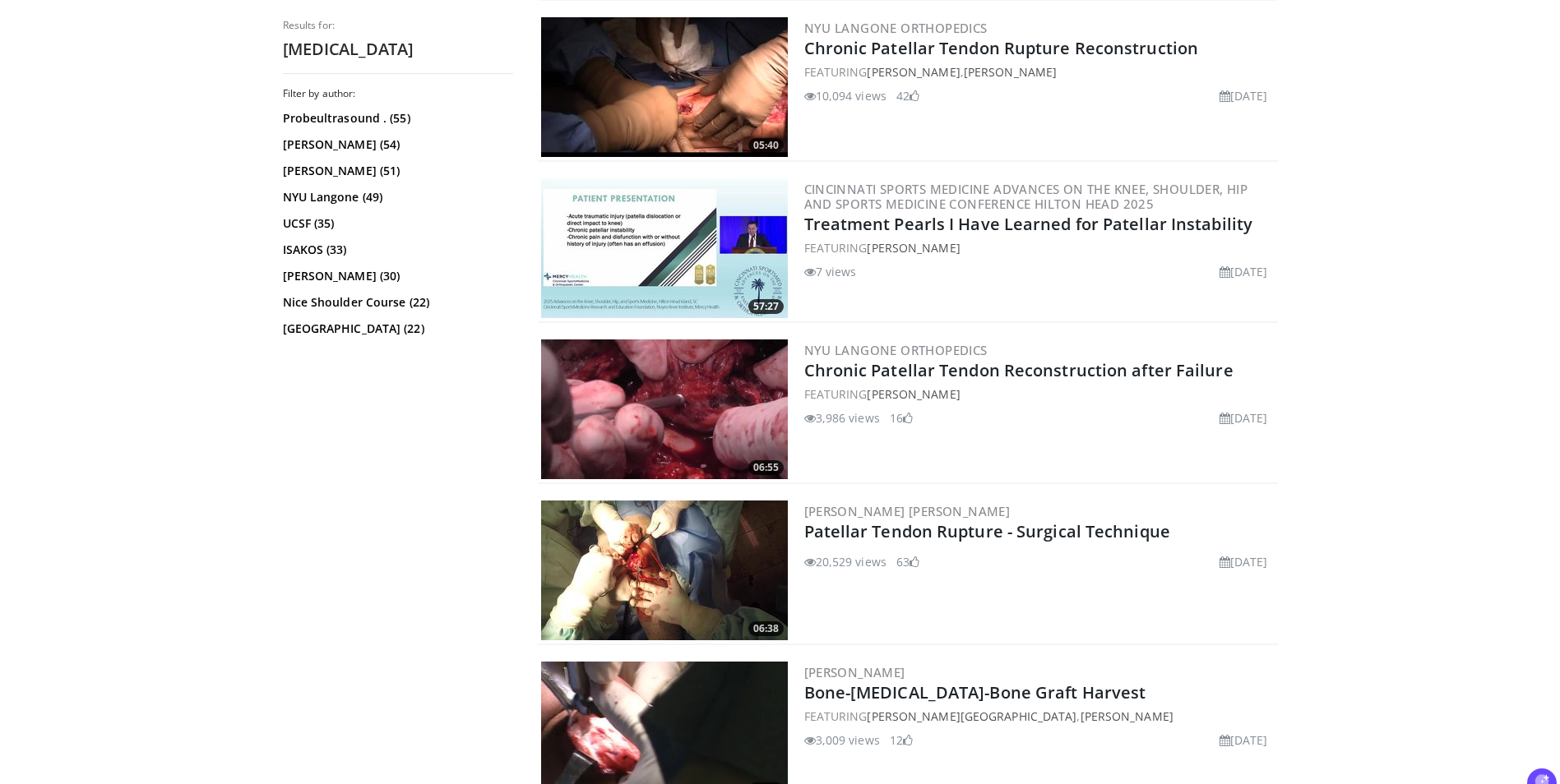
scroll to position [2305, 0]
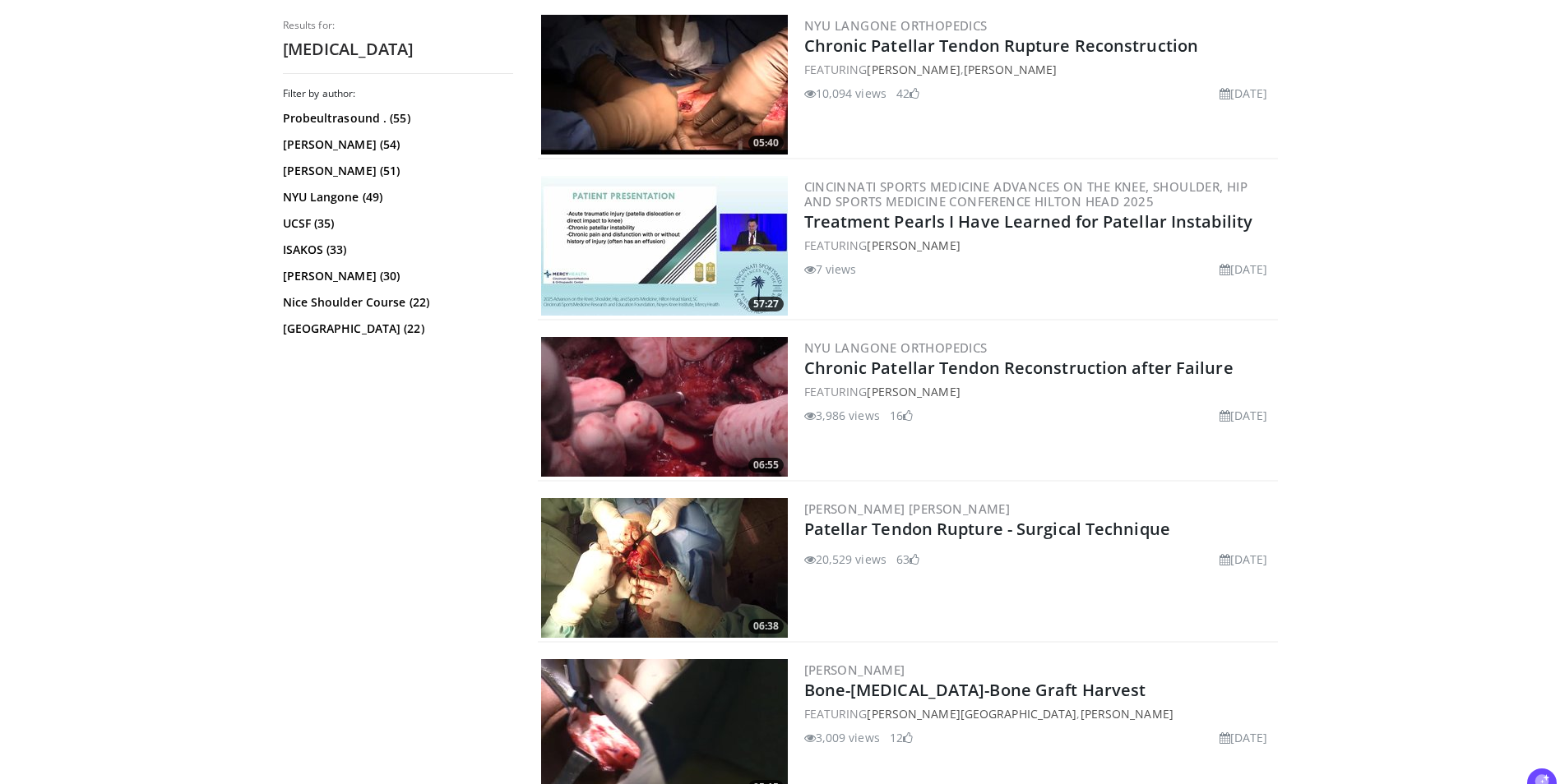
click at [644, 520] on img at bounding box center [664, 568] width 247 height 140
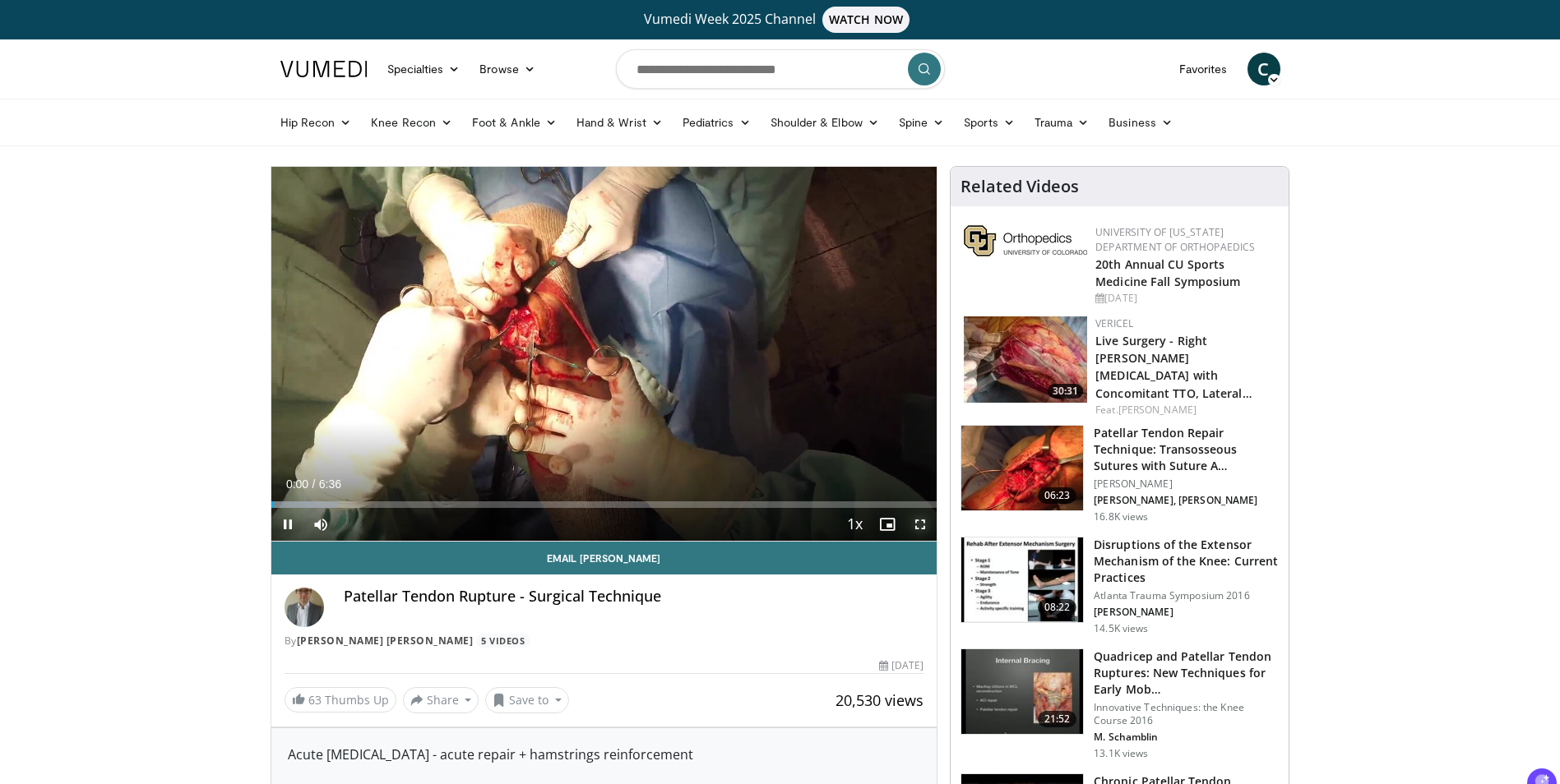
click at [920, 526] on span "Video Player" at bounding box center [919, 524] width 33 height 33
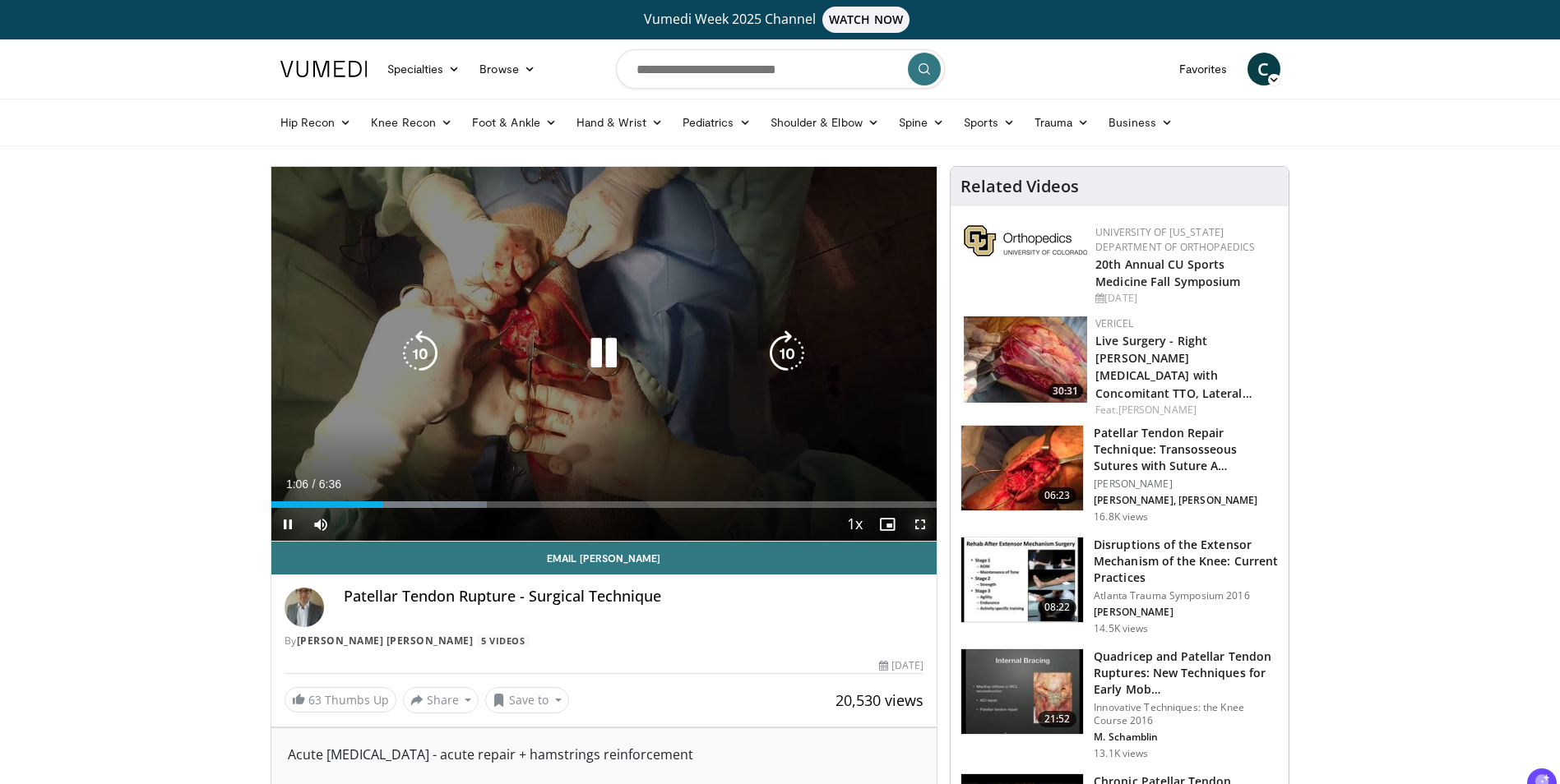
click at [920, 519] on span "Video Player" at bounding box center [919, 524] width 33 height 33
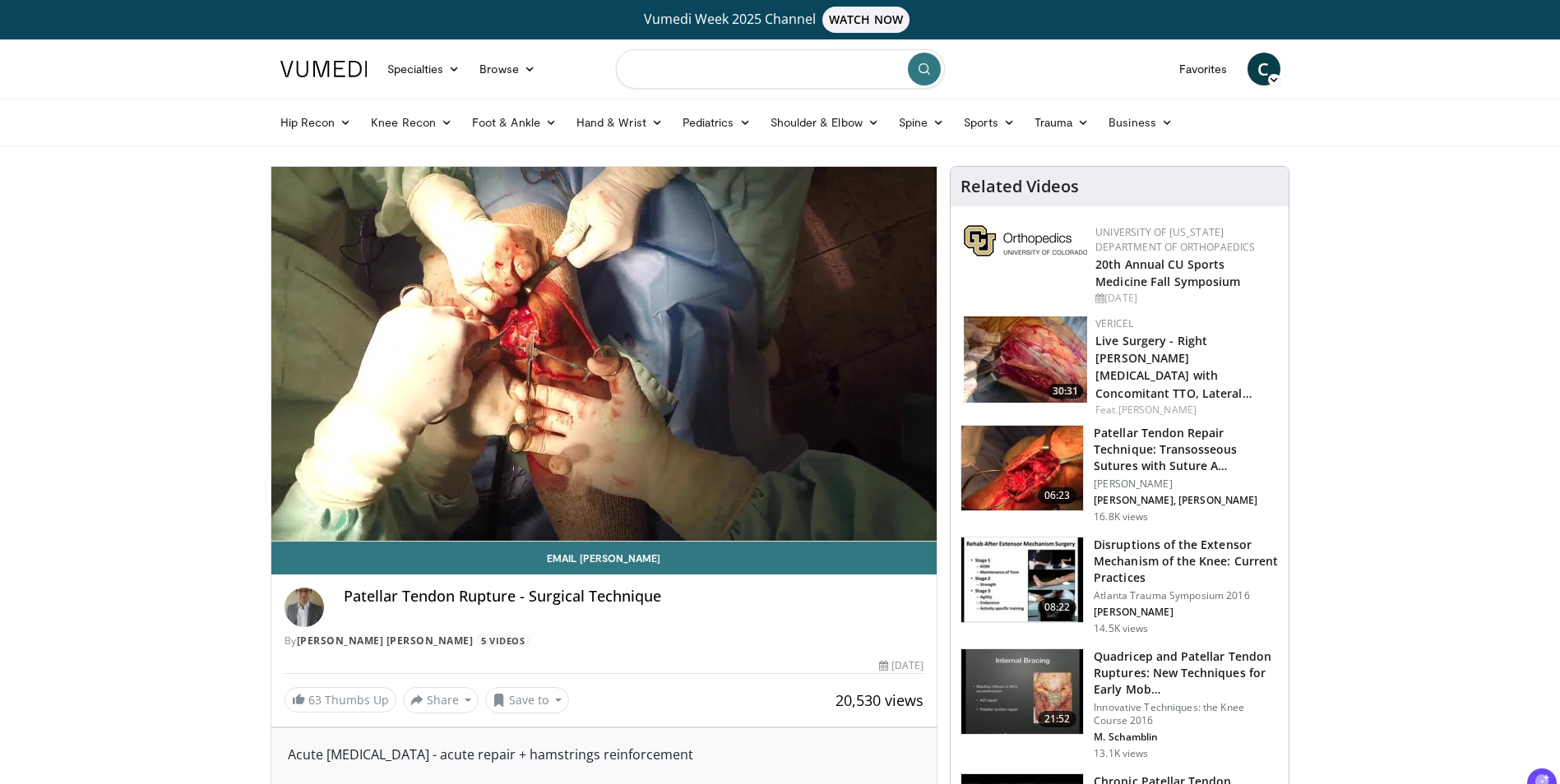
click at [764, 70] on input "Search topics, interventions" at bounding box center [780, 69] width 329 height 39
type input "**********"
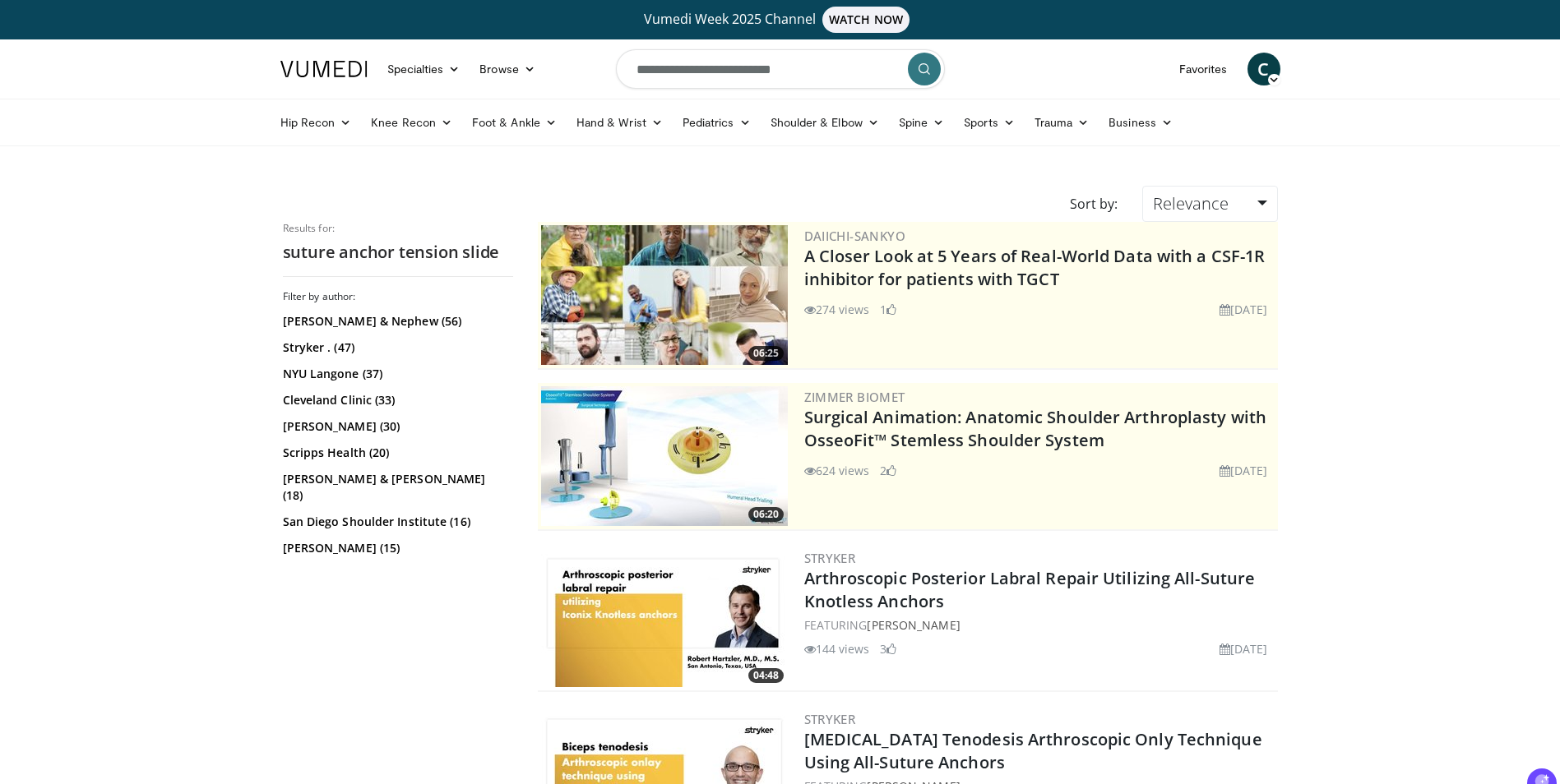
click at [744, 77] on input "**********" at bounding box center [780, 69] width 329 height 39
type input "**********"
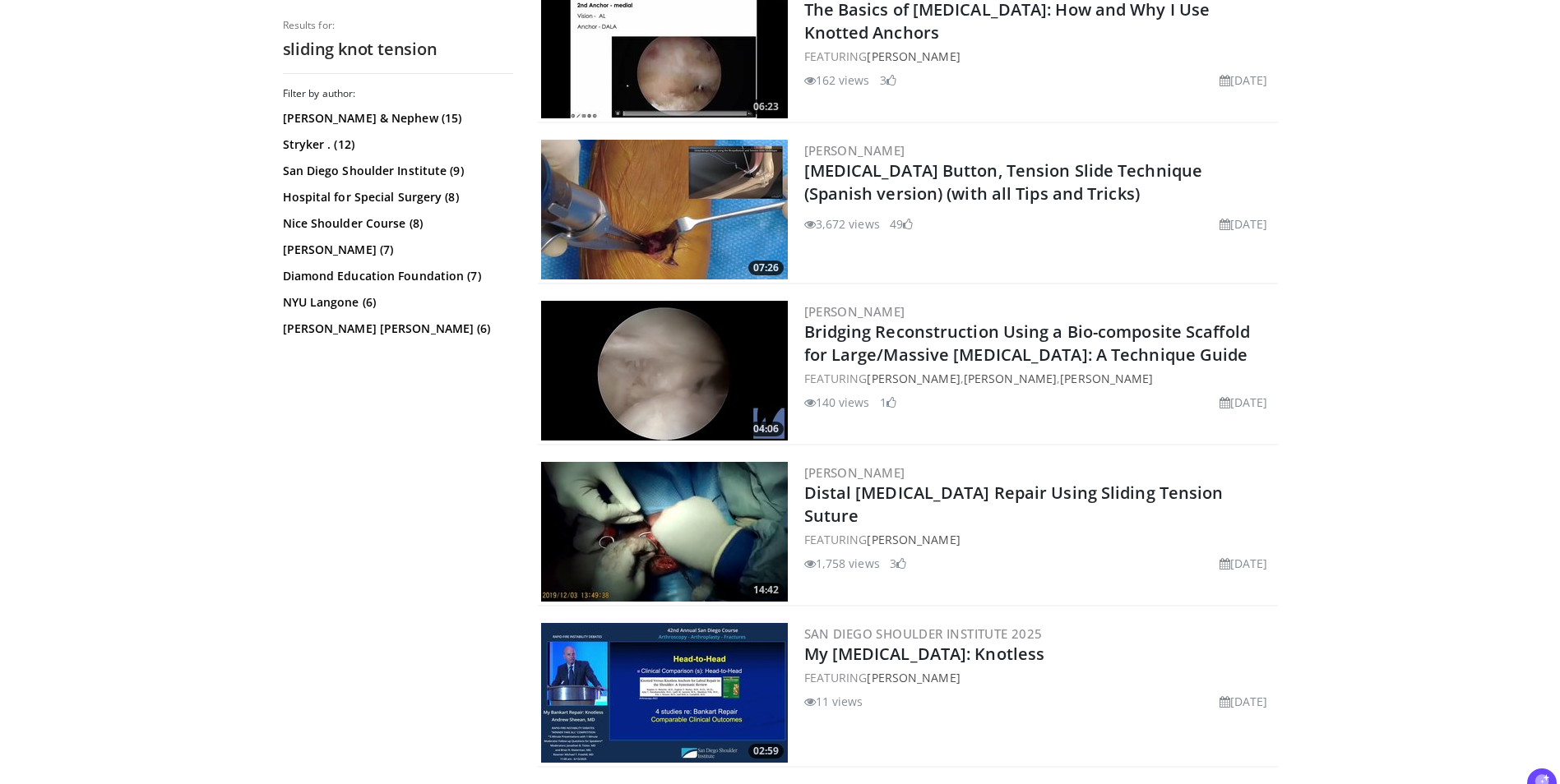
scroll to position [730, 0]
click at [664, 532] on img at bounding box center [664, 530] width 247 height 140
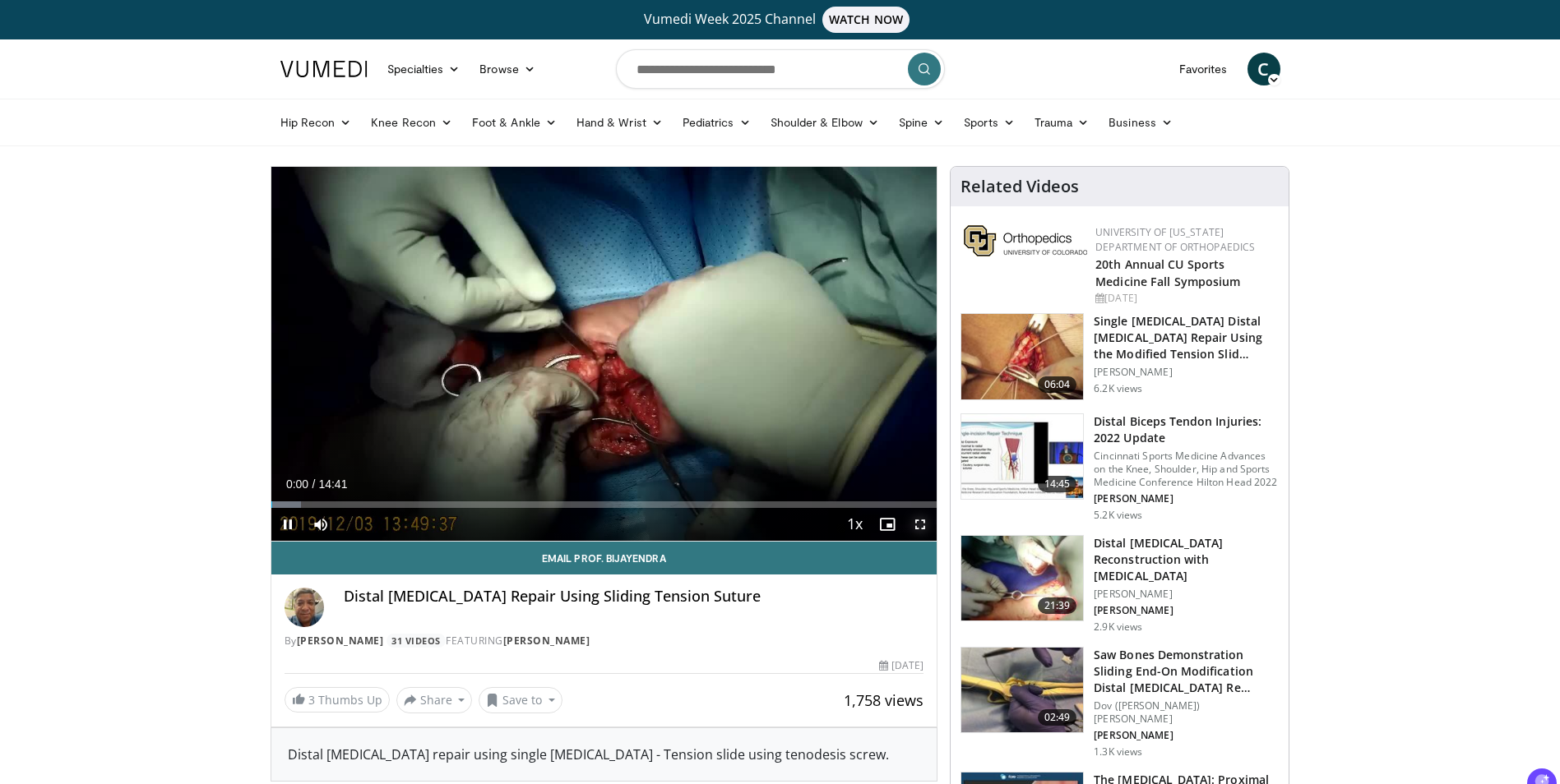
click at [916, 518] on span "Video Player" at bounding box center [919, 524] width 33 height 33
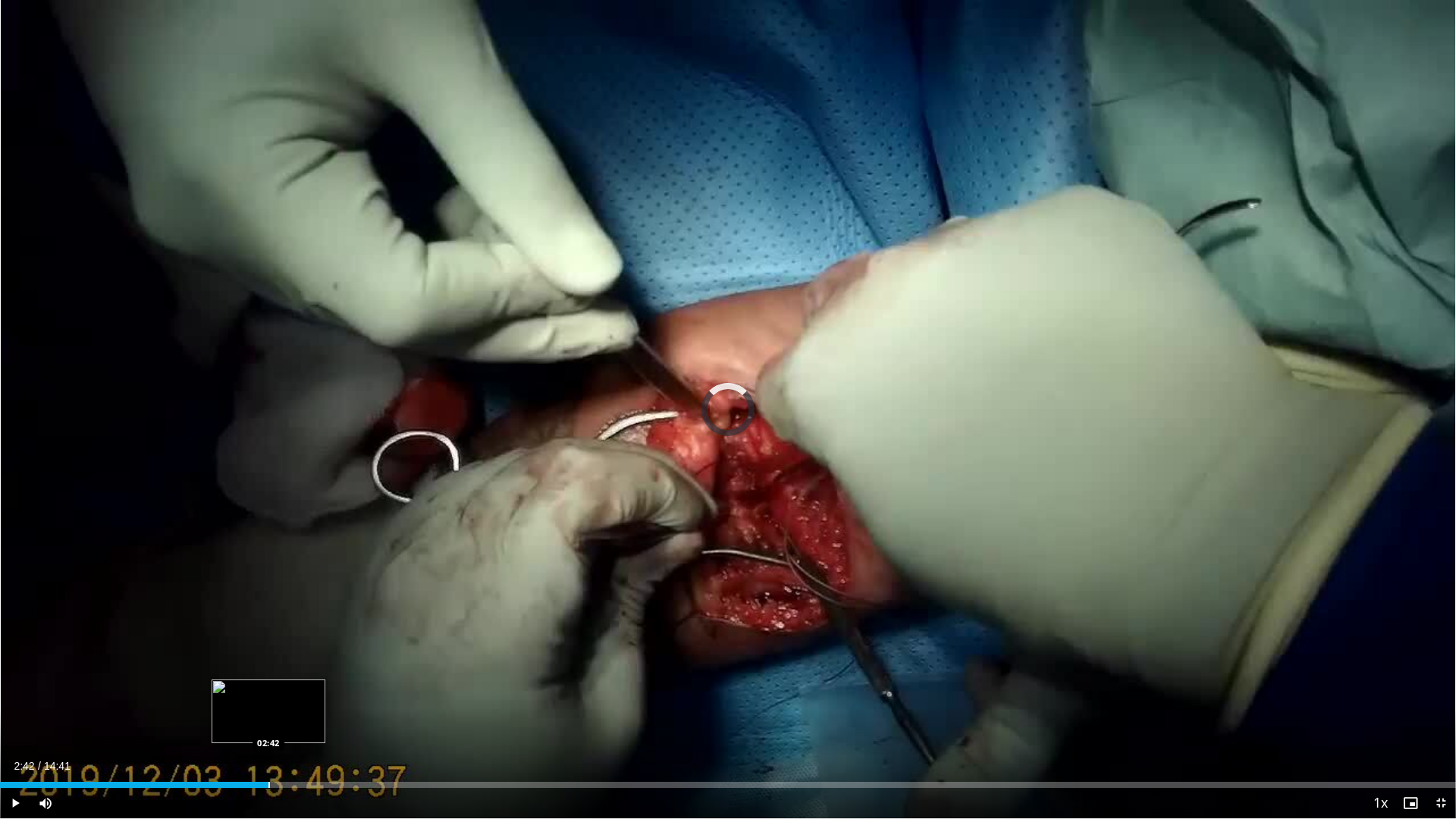
click at [269, 722] on div "Progress Bar" at bounding box center [269, 784] width 2 height 6
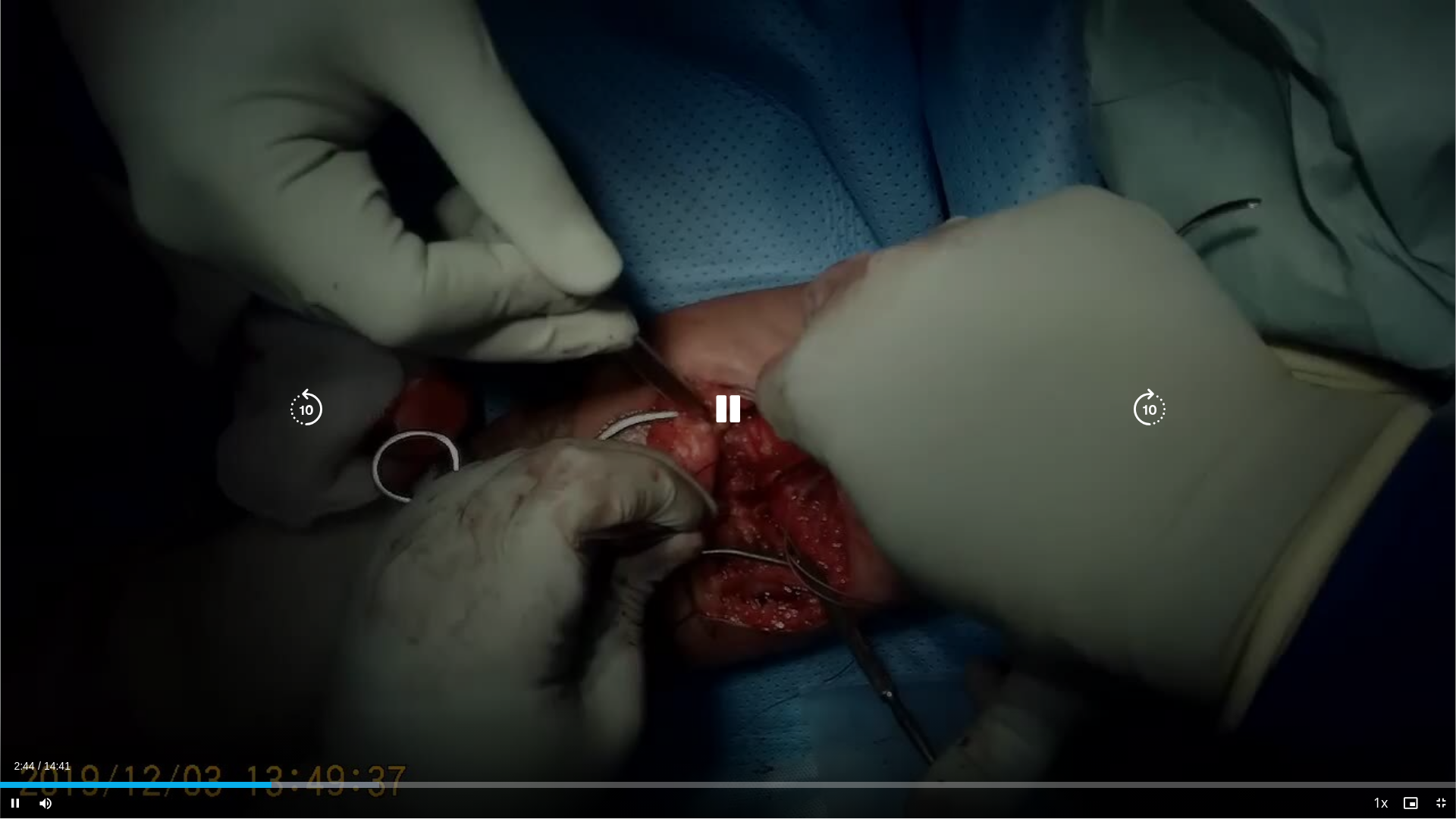
click at [417, 722] on div "10 seconds Tap to unmute" at bounding box center [728, 409] width 1456 height 818
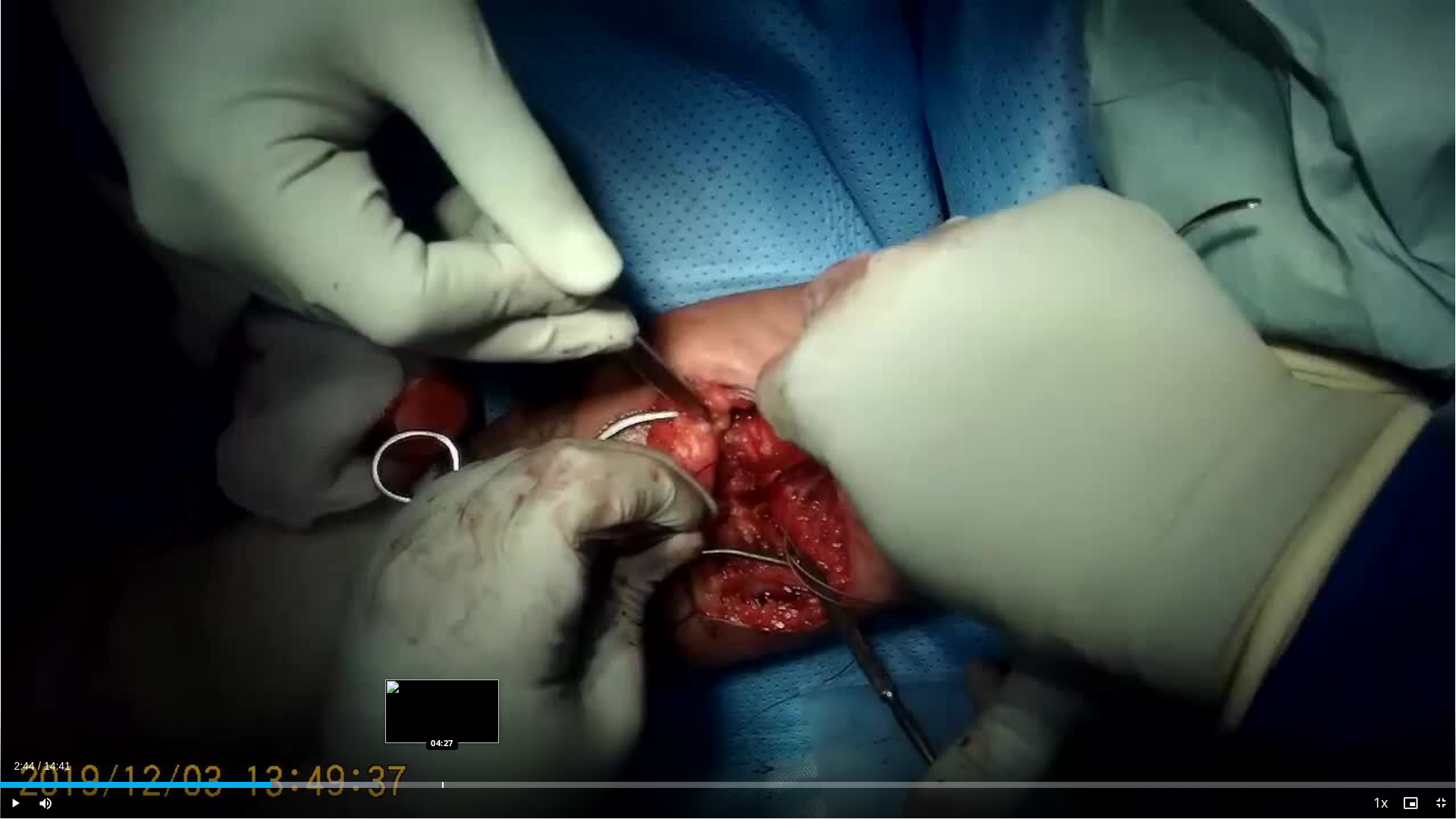
click at [442, 722] on div "Progress Bar" at bounding box center [443, 784] width 2 height 6
click at [495, 722] on div "Progress Bar" at bounding box center [495, 784] width 2 height 6
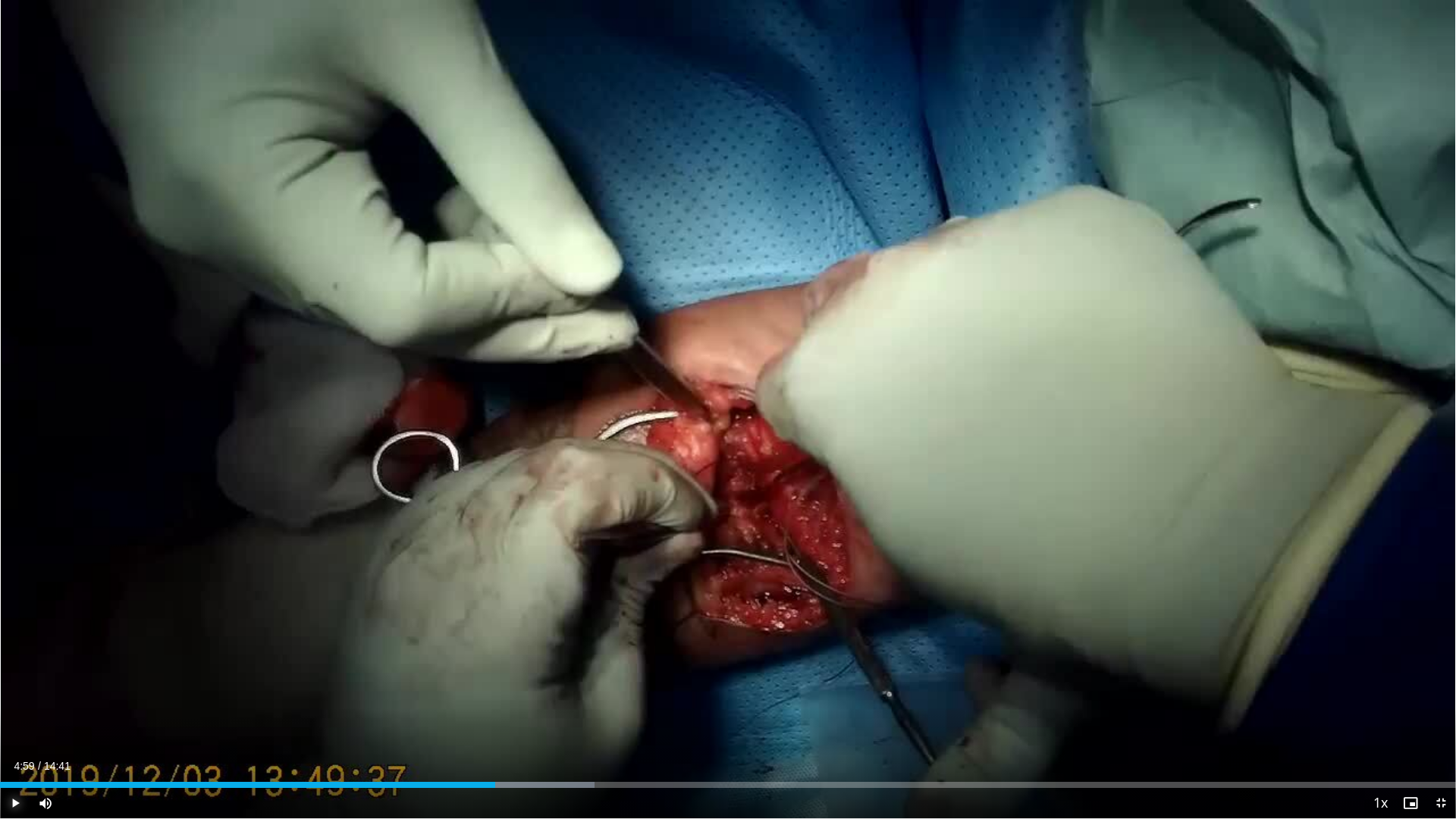
click at [3, 722] on span "Video Player" at bounding box center [15, 803] width 30 height 30
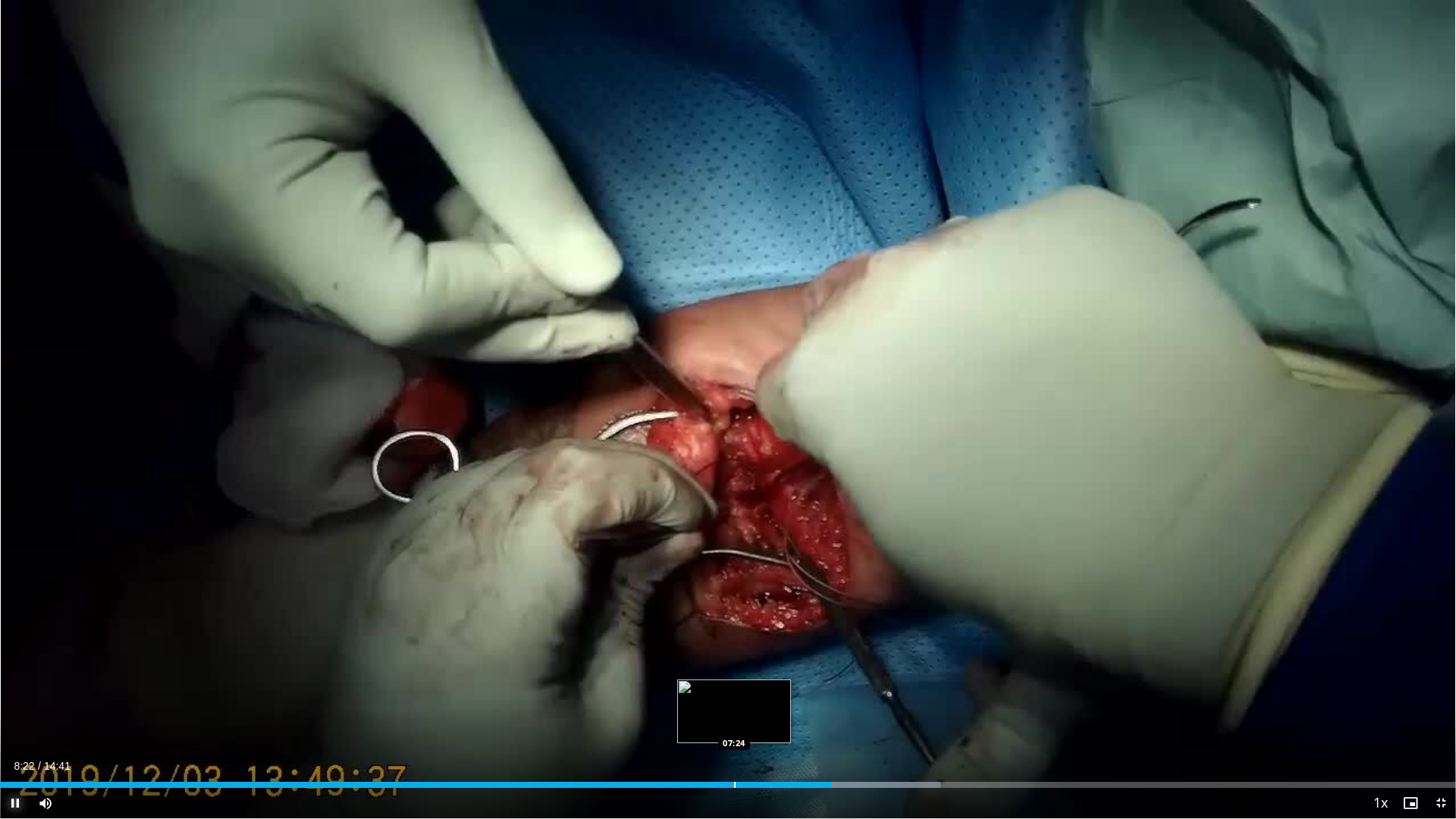
click at [734, 722] on div "Progress Bar" at bounding box center [735, 784] width 2 height 6
click at [690, 722] on div "Loaded : 57.77% 07:25 06:57" at bounding box center [728, 780] width 1456 height 15
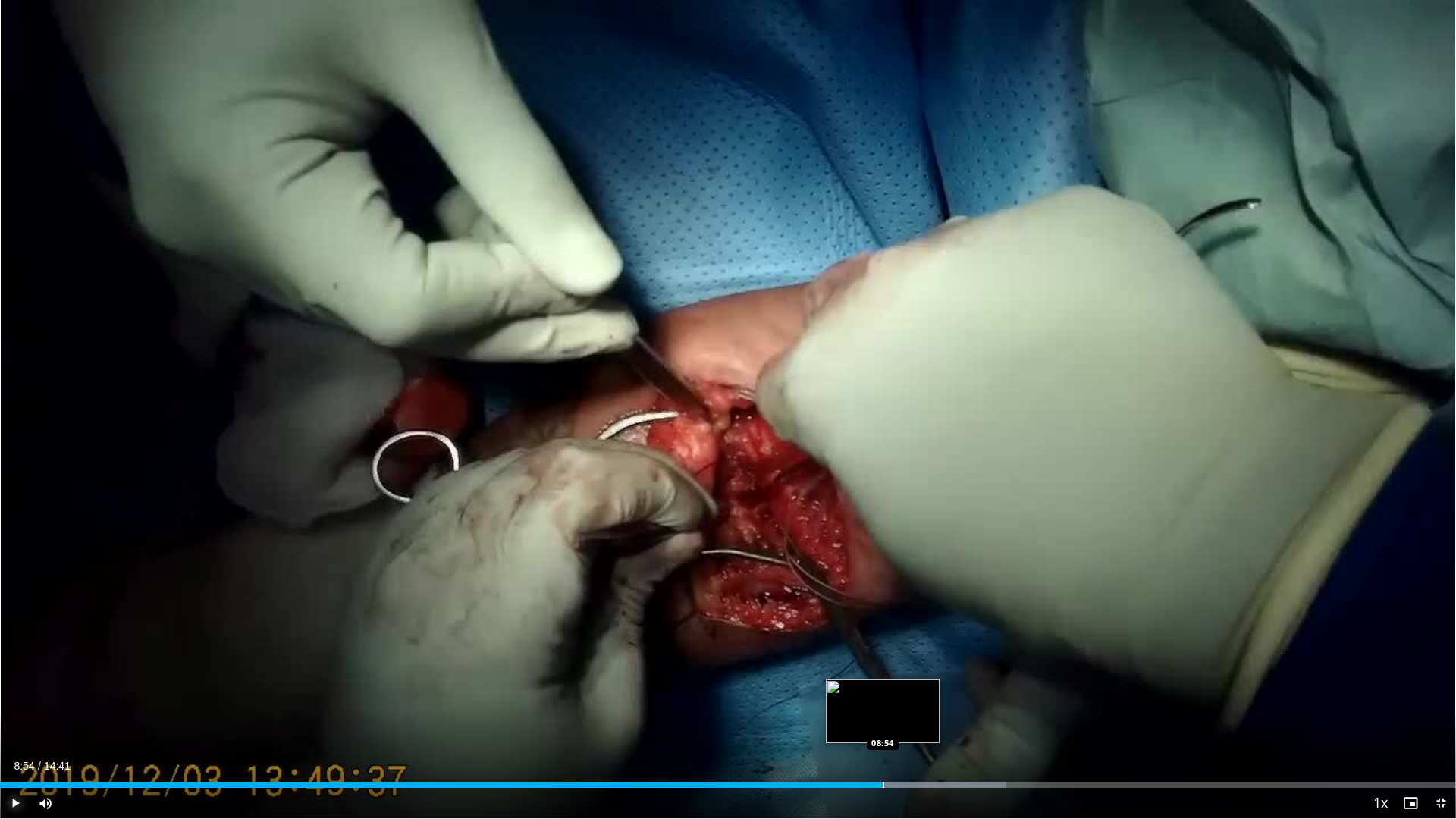
click at [883, 722] on div "Loaded : 69.10% 08:54 08:54" at bounding box center [728, 780] width 1456 height 15
